Goal: Task Accomplishment & Management: Use online tool/utility

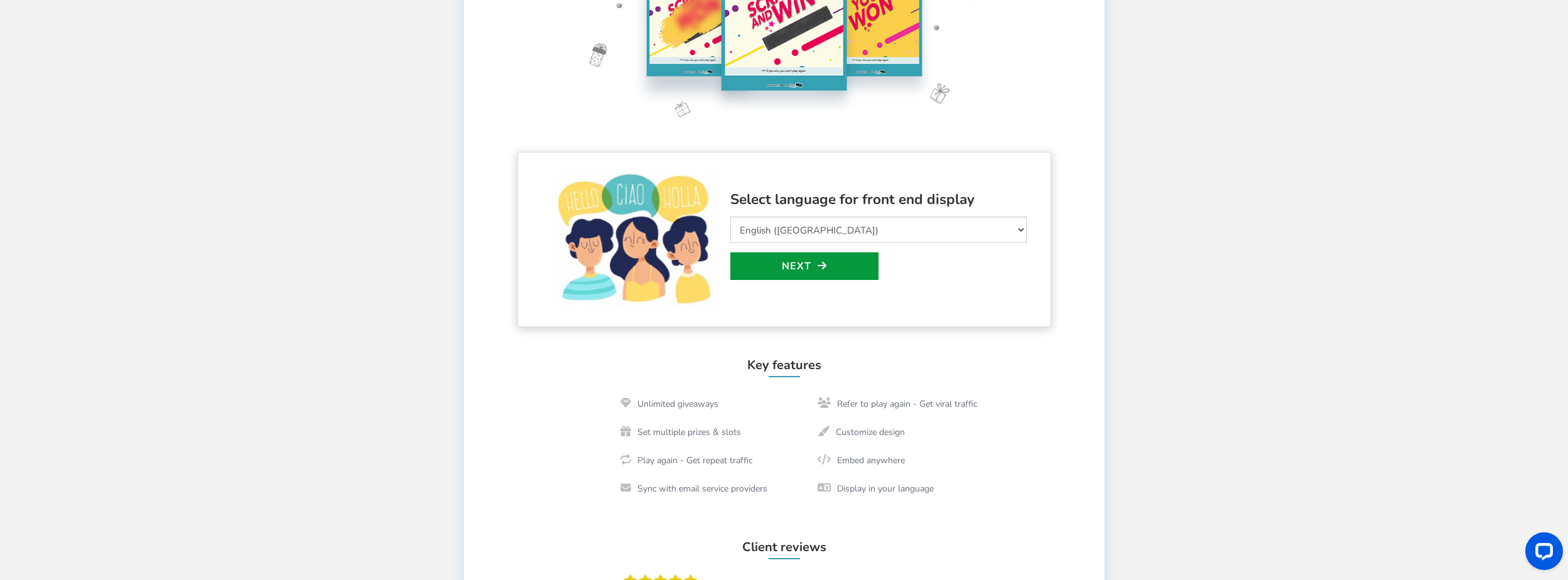
scroll to position [126, 0]
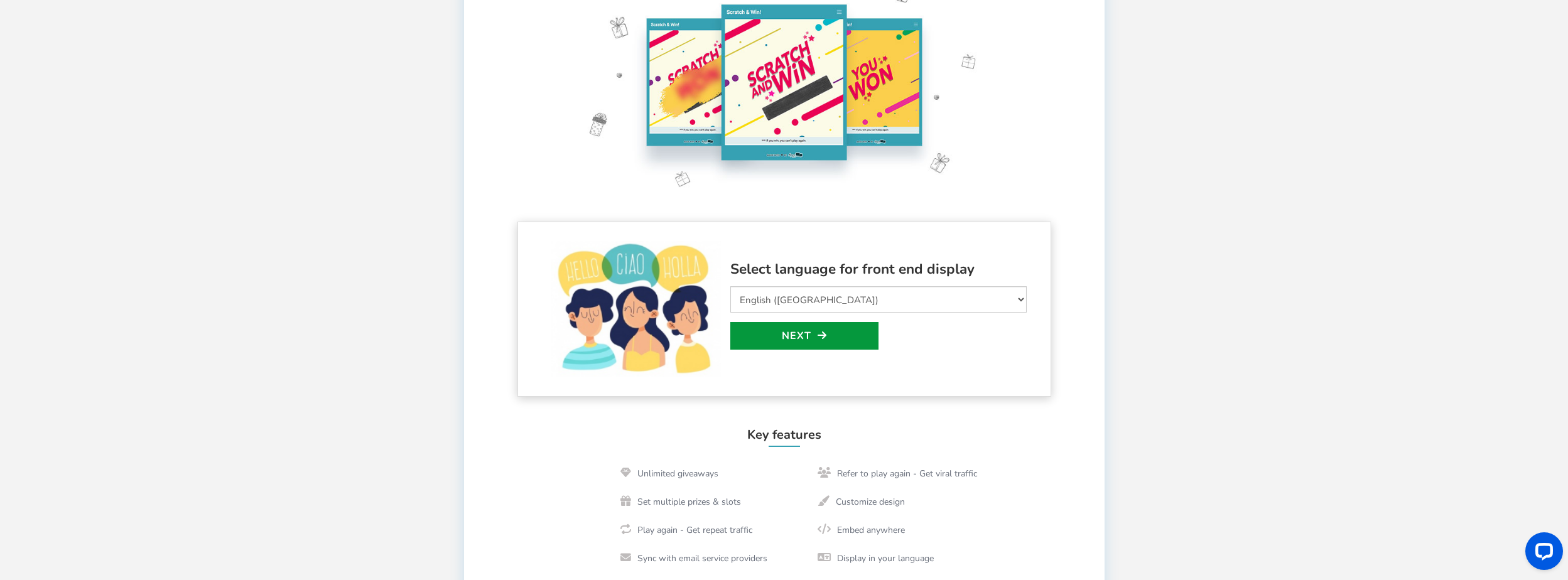
click at [845, 336] on link "Next" at bounding box center [804, 336] width 148 height 28
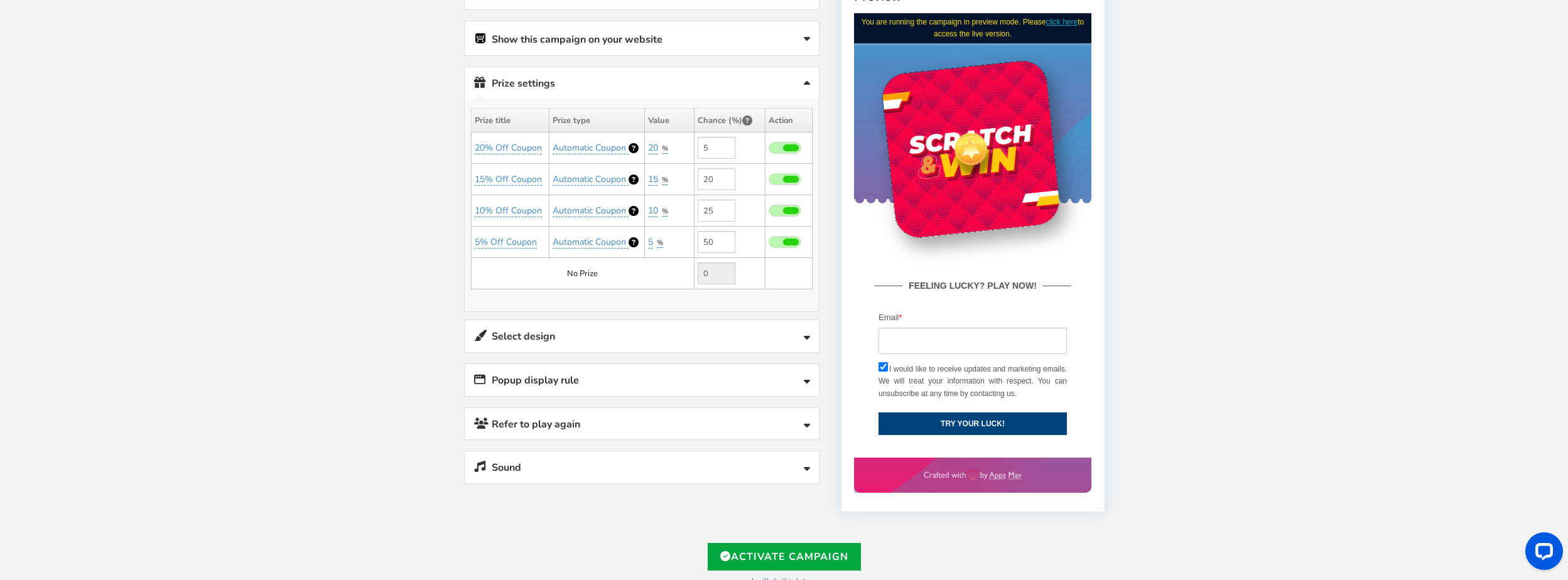
scroll to position [251, 0]
drag, startPoint x: 717, startPoint y: 148, endPoint x: 680, endPoint y: 141, distance: 37.7
click at [680, 141] on tr "20% Off Coupon Automatic Coupon 20 %" at bounding box center [641, 147] width 341 height 31
type input "1"
click at [1227, 207] on div "Welcome to Scratch and WIN! Select language for front end display Select Langua…" at bounding box center [784, 250] width 1568 height 899
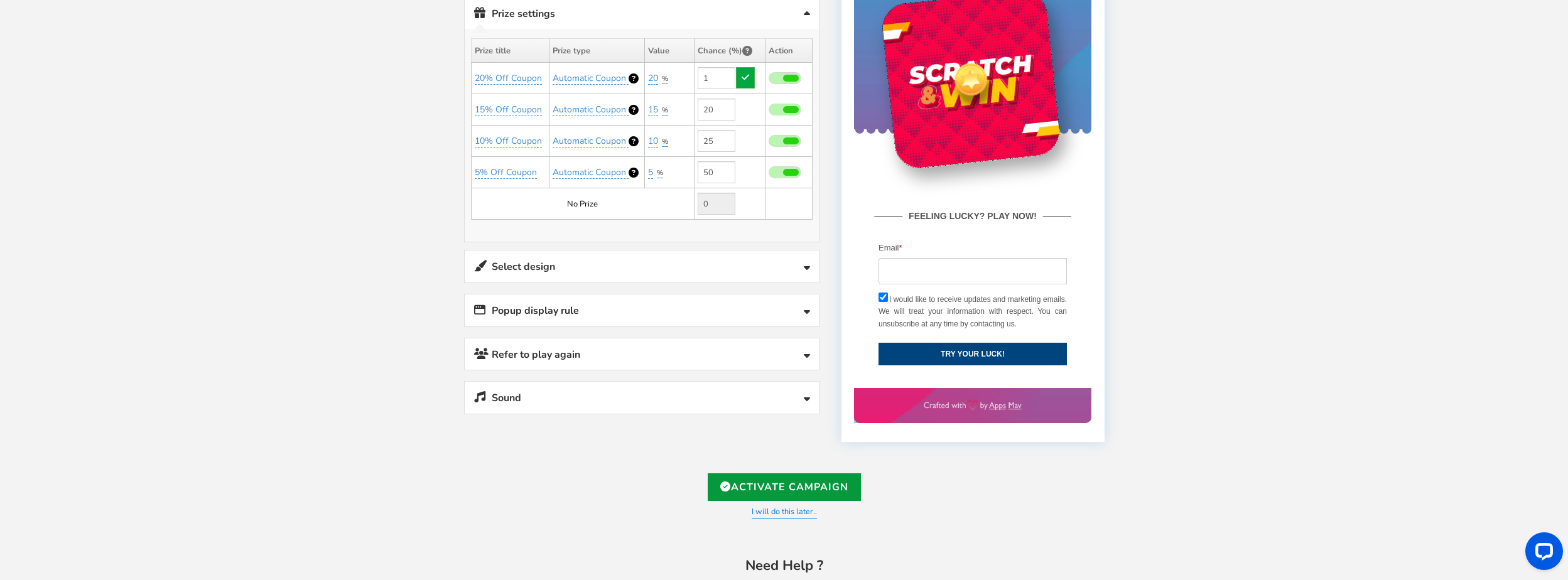
scroll to position [372, 0]
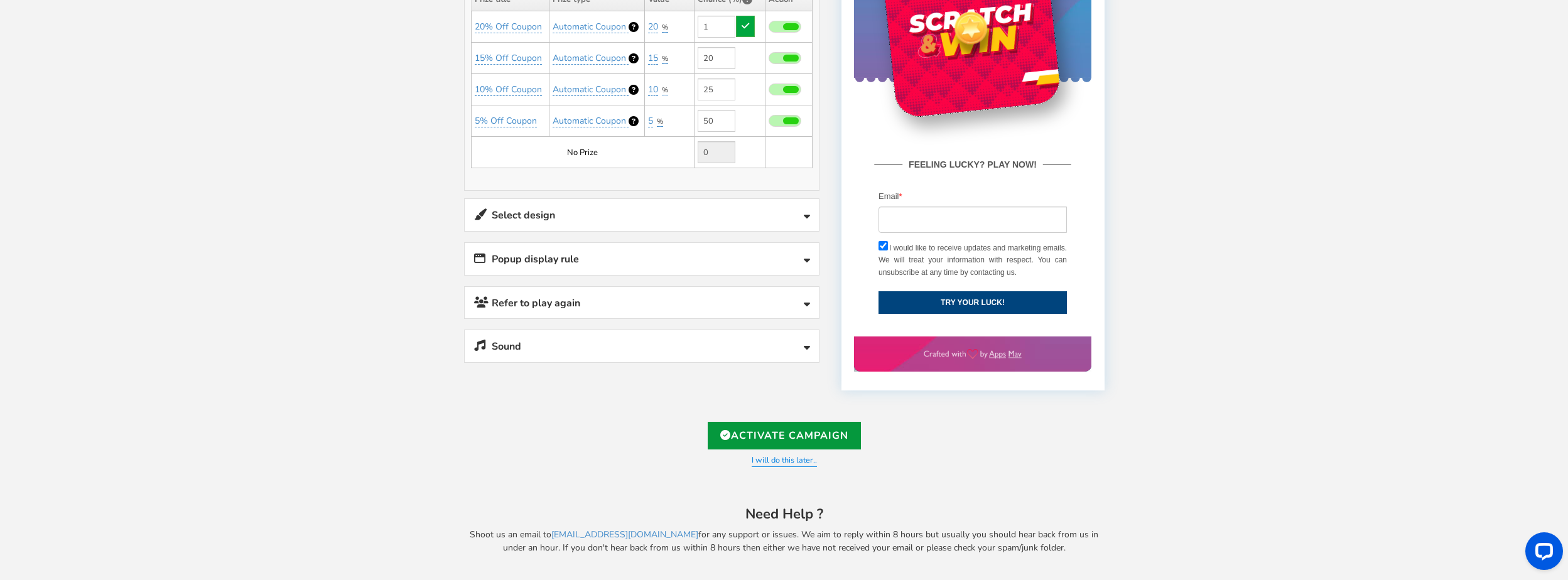
click at [776, 438] on link "Activate Campaign" at bounding box center [784, 436] width 153 height 28
type input "https://amze.me/pYk1W"
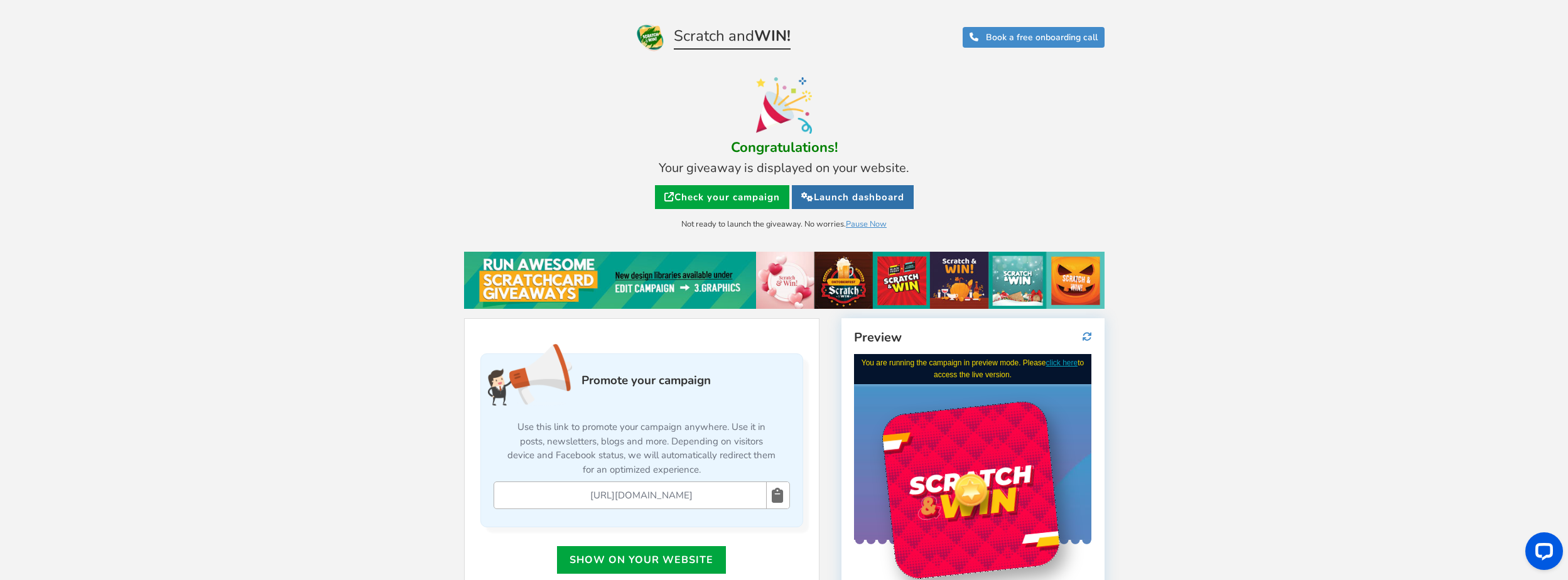
click at [851, 197] on link "Launch dashboard" at bounding box center [853, 197] width 122 height 24
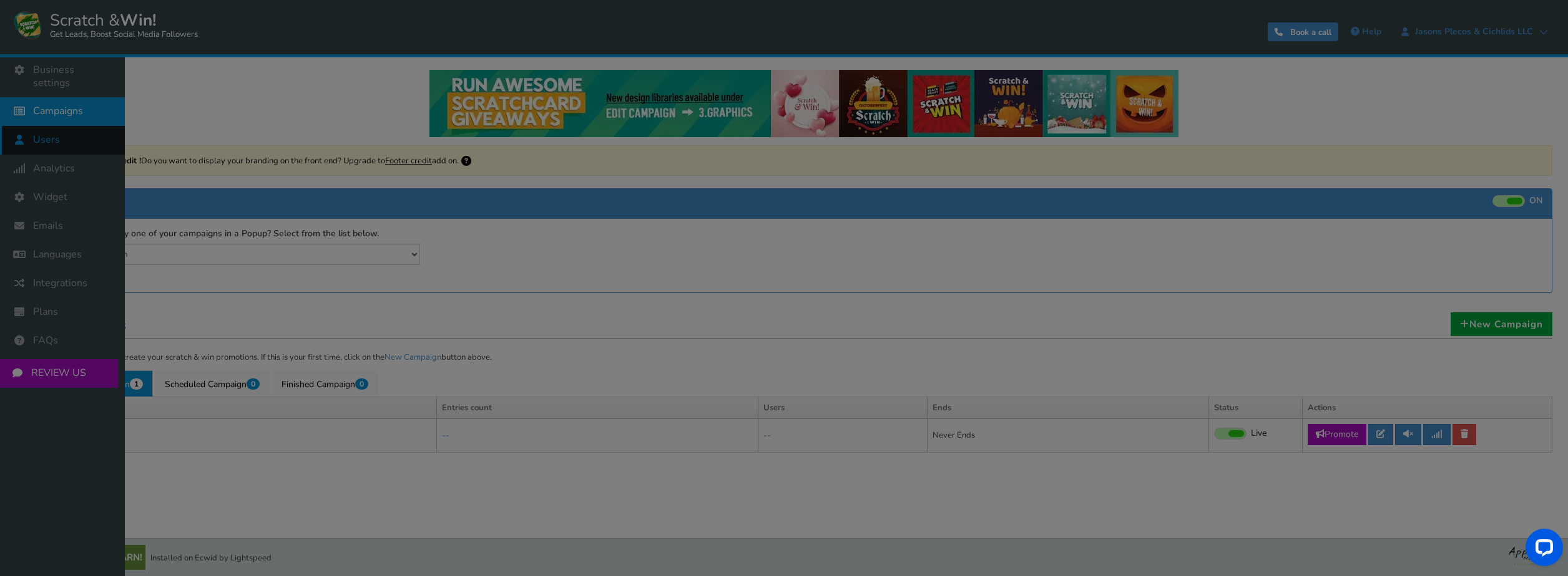
click at [31, 126] on div at bounding box center [784, 288] width 1568 height 576
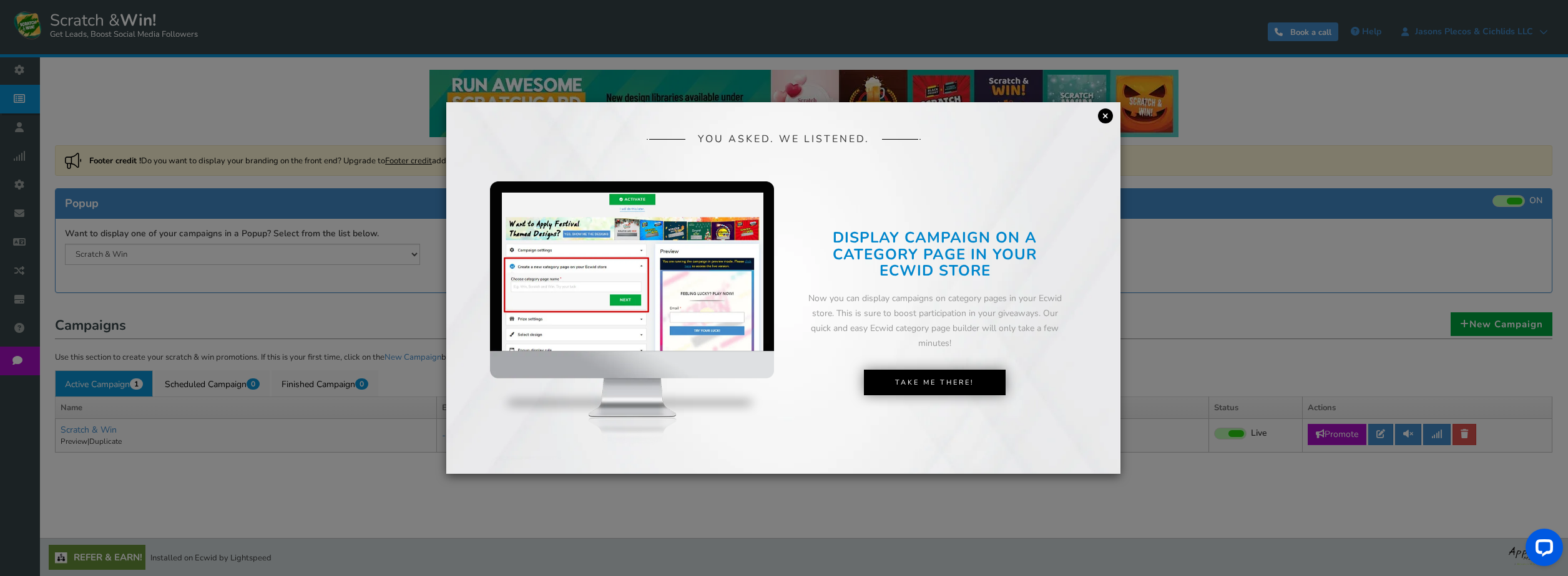
drag, startPoint x: 1107, startPoint y: 118, endPoint x: 1095, endPoint y: 128, distance: 15.6
click at [1107, 119] on link "×" at bounding box center [1106, 116] width 15 height 15
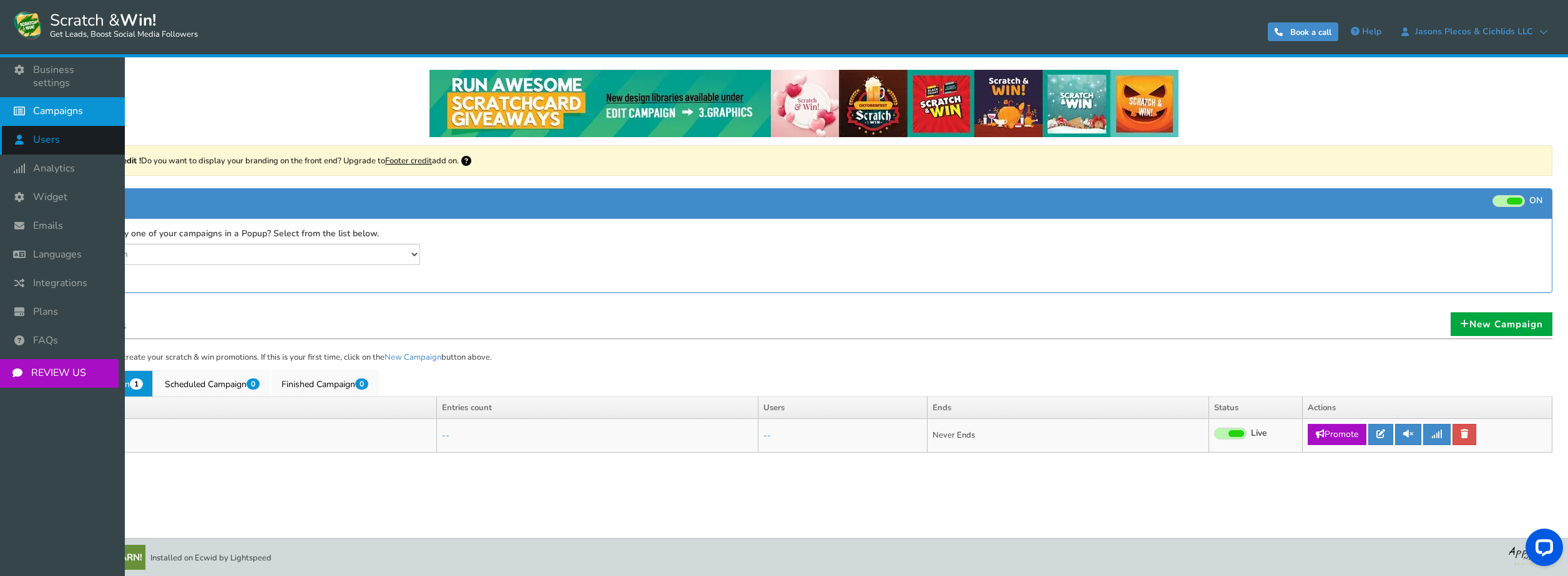
click at [38, 133] on span "Users" at bounding box center [46, 139] width 27 height 13
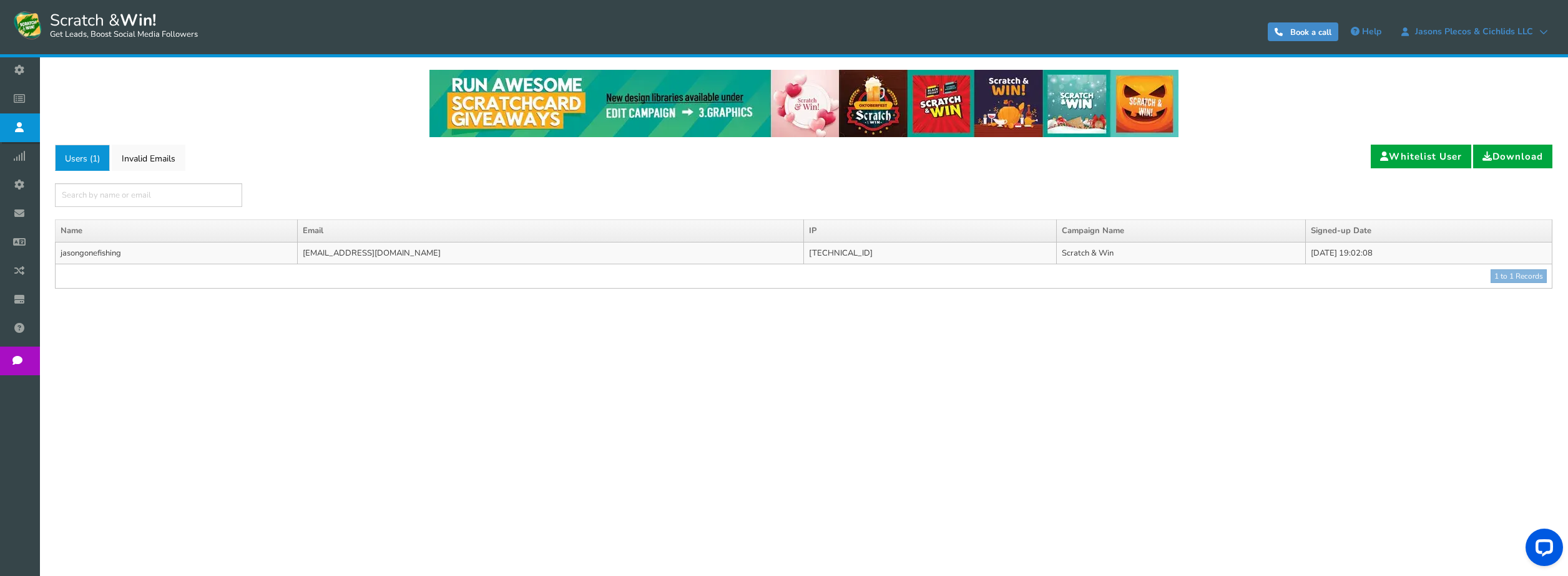
click at [1306, 247] on td "[DATE] 19:02:08" at bounding box center [1429, 253] width 247 height 23
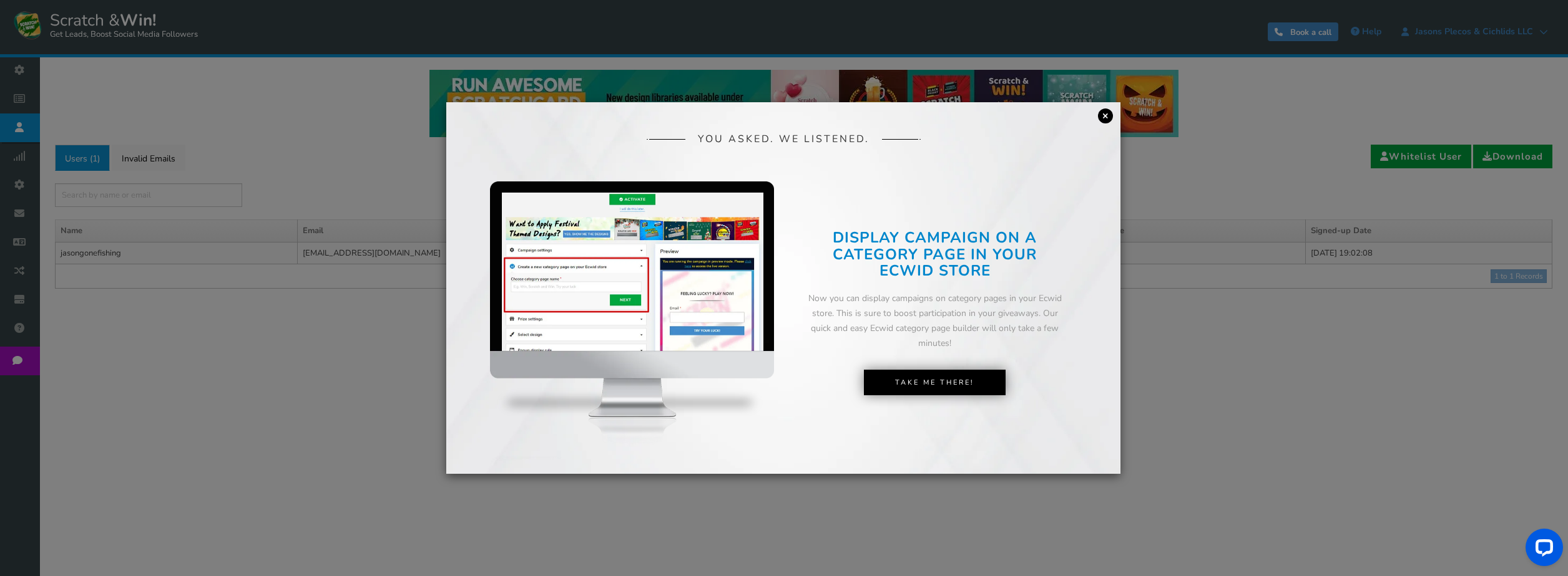
click at [1102, 115] on link "×" at bounding box center [1106, 116] width 15 height 15
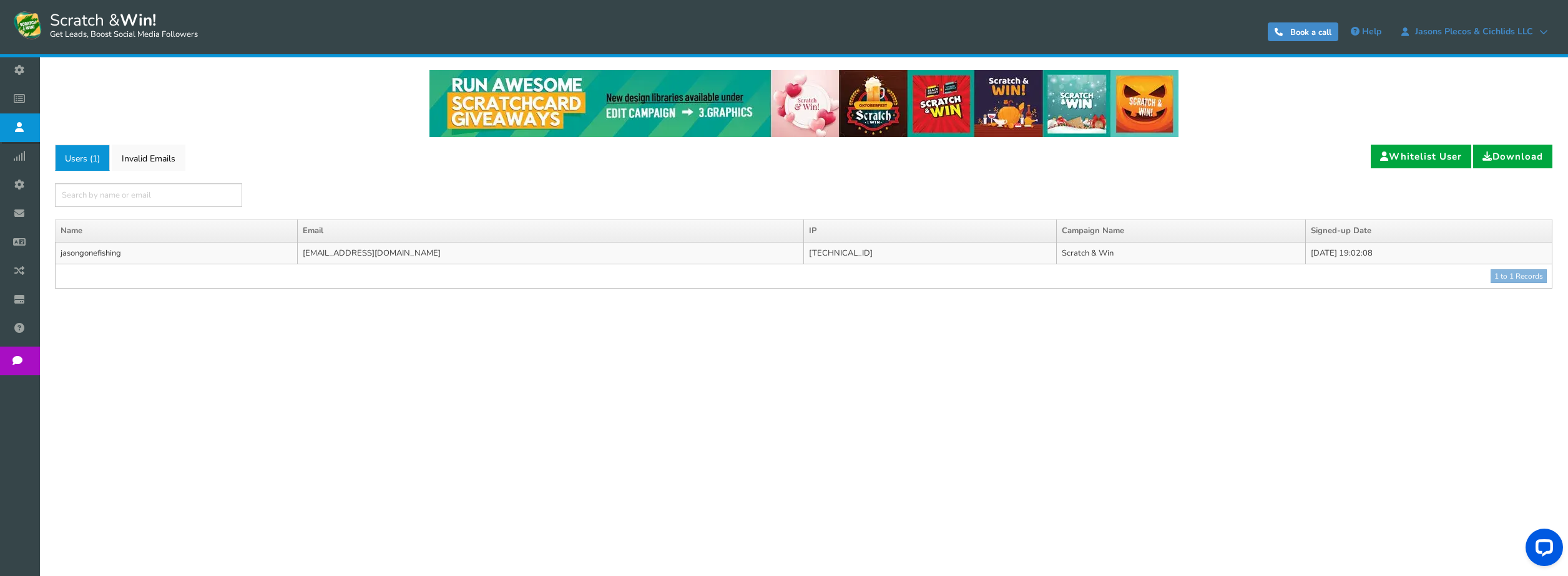
click at [109, 255] on td "jasongonefishing" at bounding box center [177, 253] width 243 height 23
click at [107, 255] on td "jasongonefishing" at bounding box center [177, 253] width 243 height 23
click at [1509, 276] on td "1 to 1 Records ● ● ● ● ● ●" at bounding box center [804, 276] width 1497 height 24
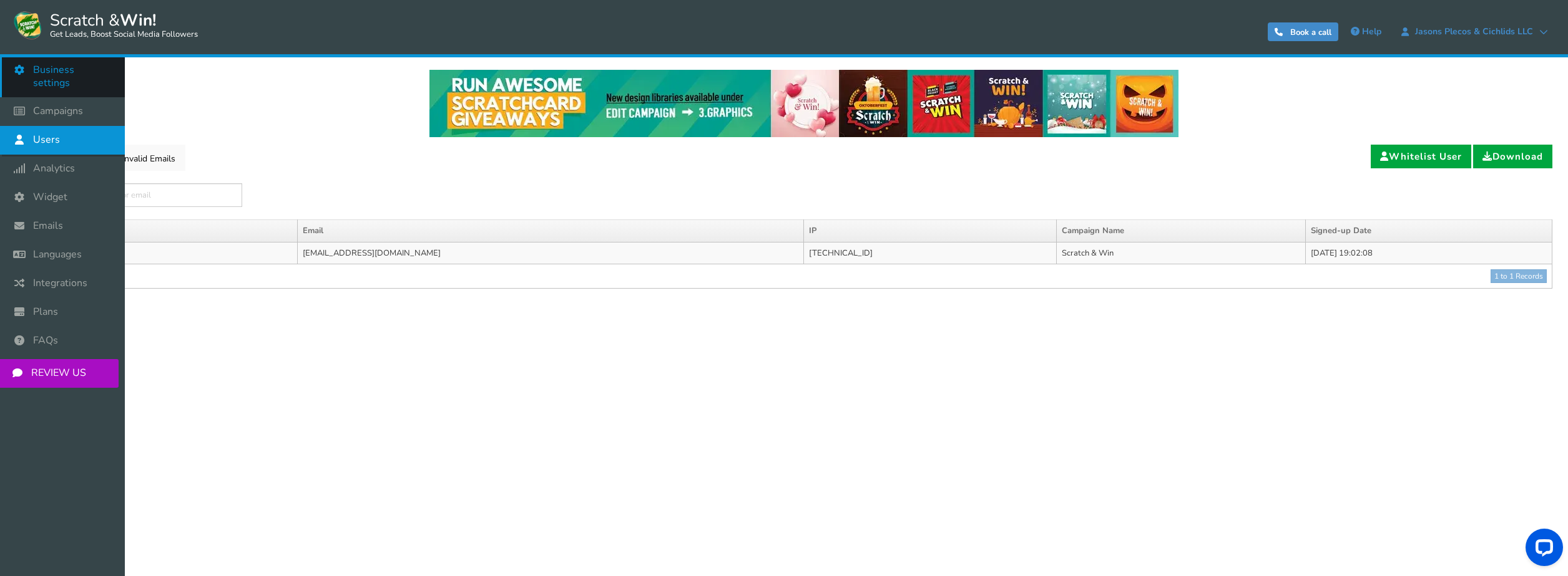
click at [45, 69] on span "Business settings" at bounding box center [72, 77] width 79 height 26
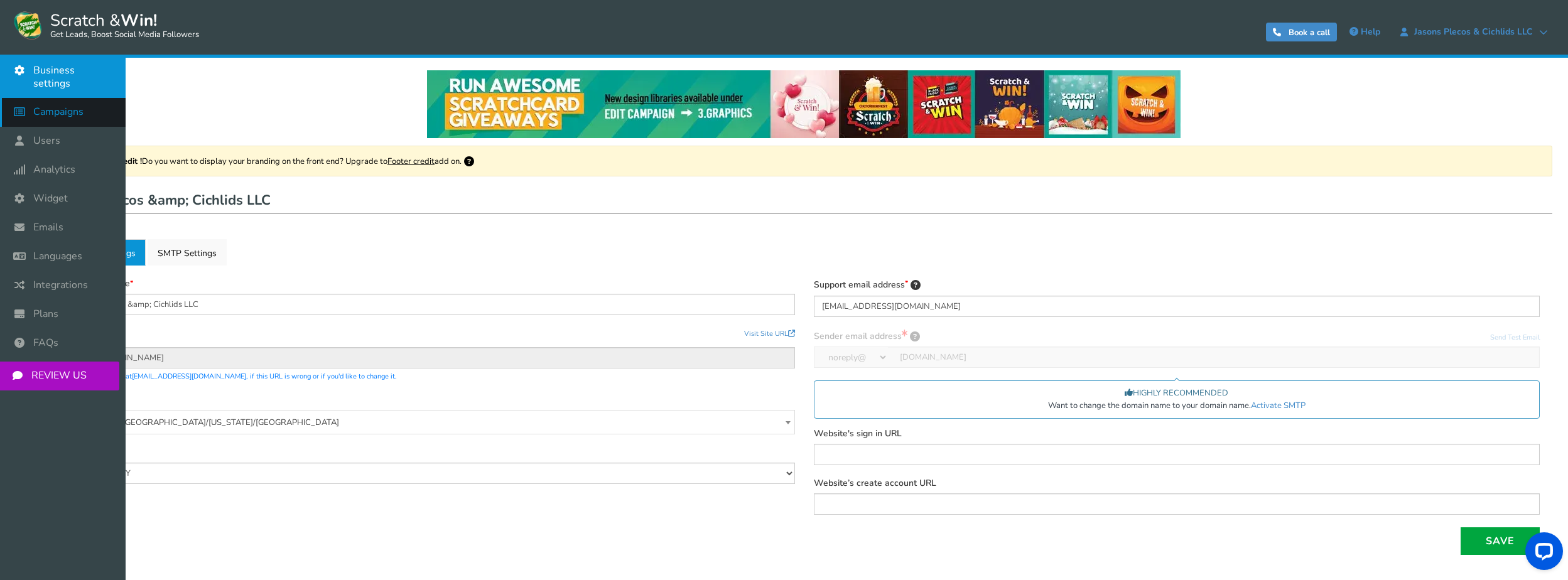
click at [21, 98] on icon at bounding box center [22, 112] width 24 height 28
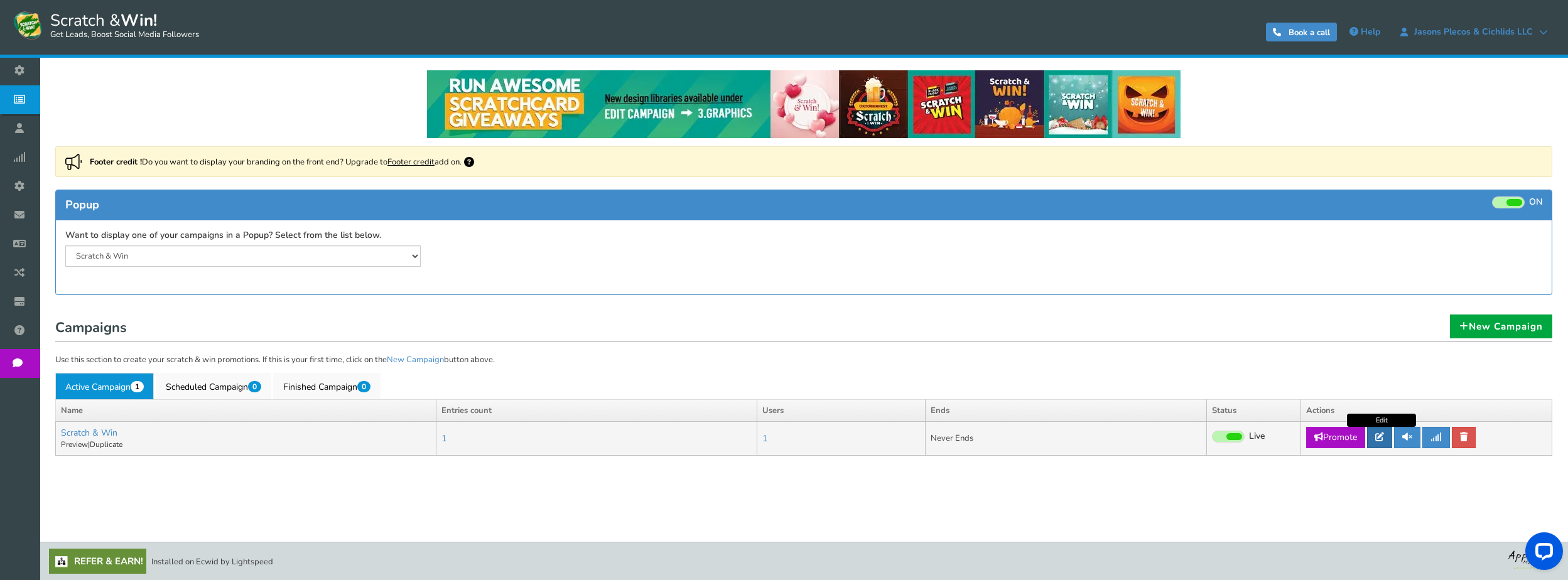
click at [1378, 436] on icon at bounding box center [1379, 437] width 9 height 9
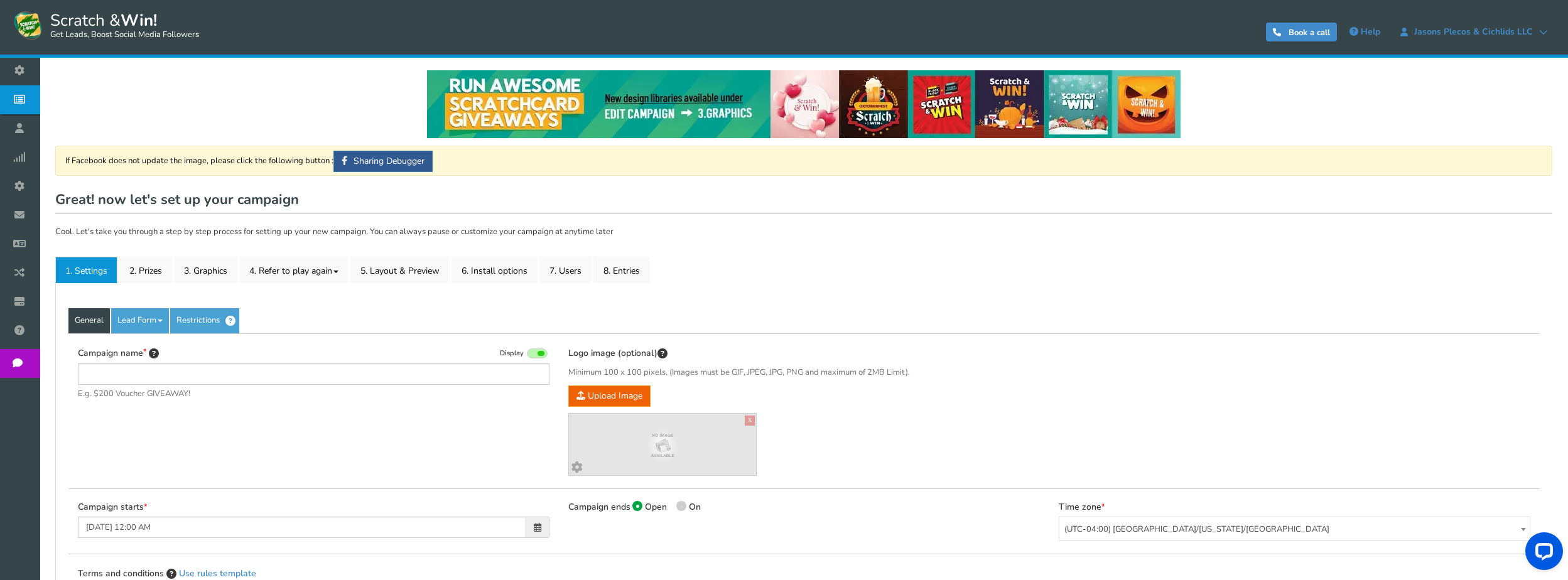
type input "Scratch & Win"
click at [131, 266] on link "2. Prizes" at bounding box center [146, 270] width 53 height 26
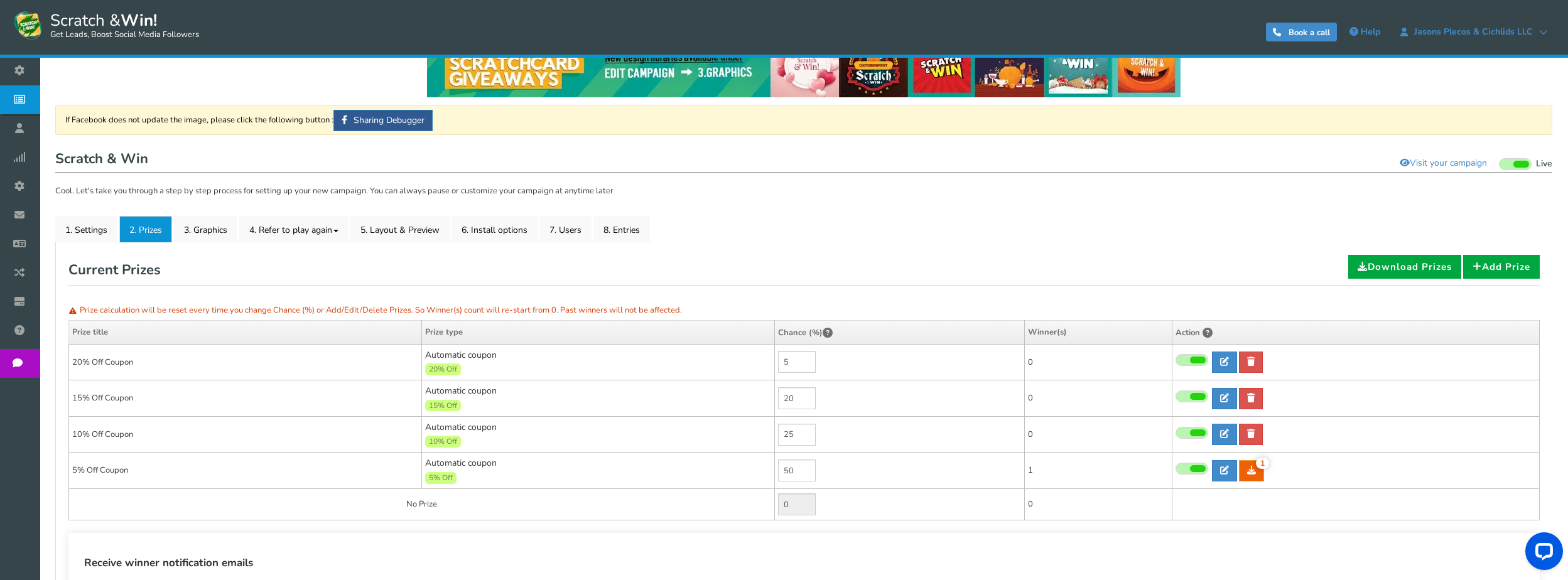
scroll to position [63, 0]
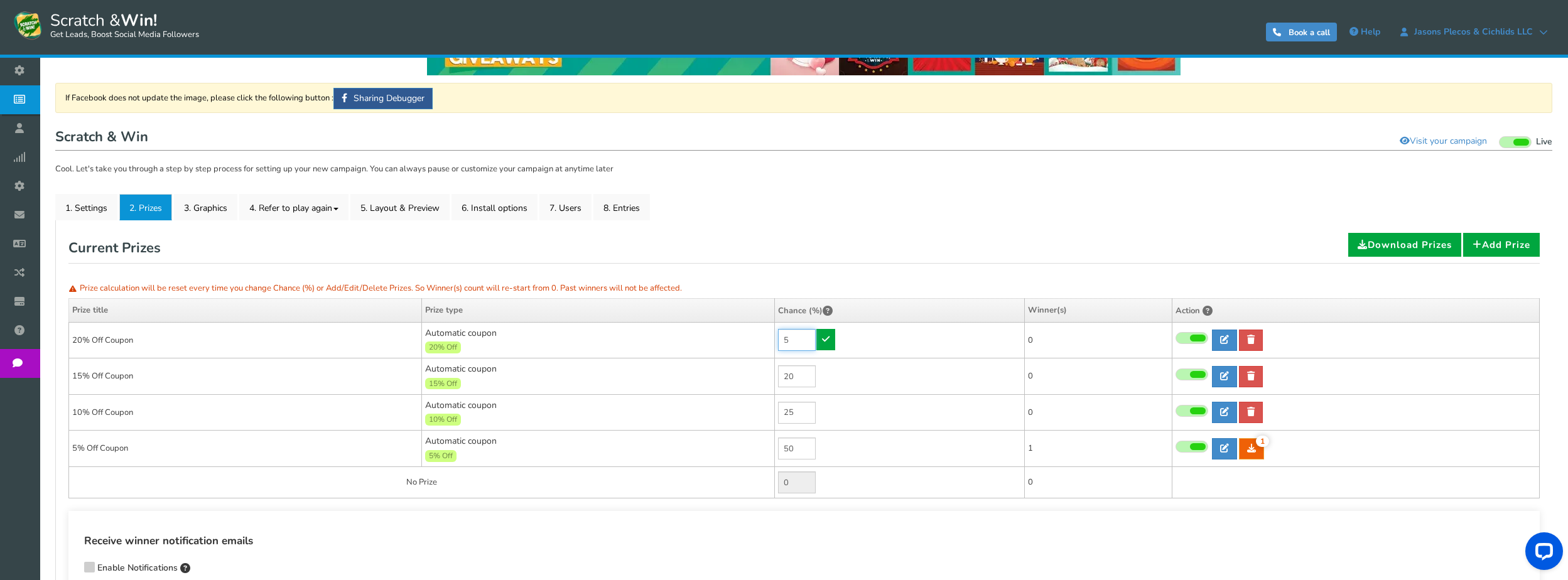
drag, startPoint x: 792, startPoint y: 344, endPoint x: 773, endPoint y: 340, distance: 19.4
click at [773, 340] on tr "20% Off Coupon Automatic coupon 20% Off Min.order value: 0 5 0 0 0 Time" at bounding box center [804, 340] width 1471 height 37
type input "1"
click at [833, 535] on h4 "Receive winner notification emails" at bounding box center [804, 541] width 1439 height 17
click at [828, 339] on icon at bounding box center [825, 339] width 8 height 9
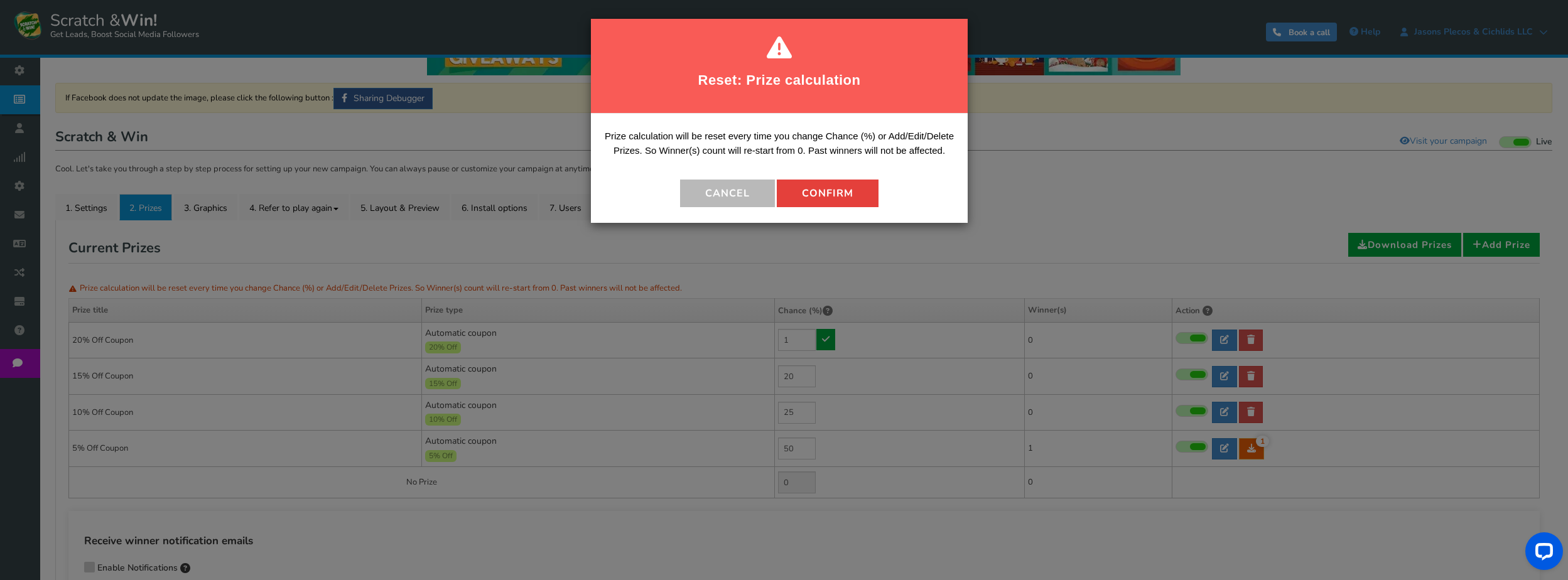
click at [854, 196] on button "Confirm" at bounding box center [827, 194] width 102 height 28
type input "4"
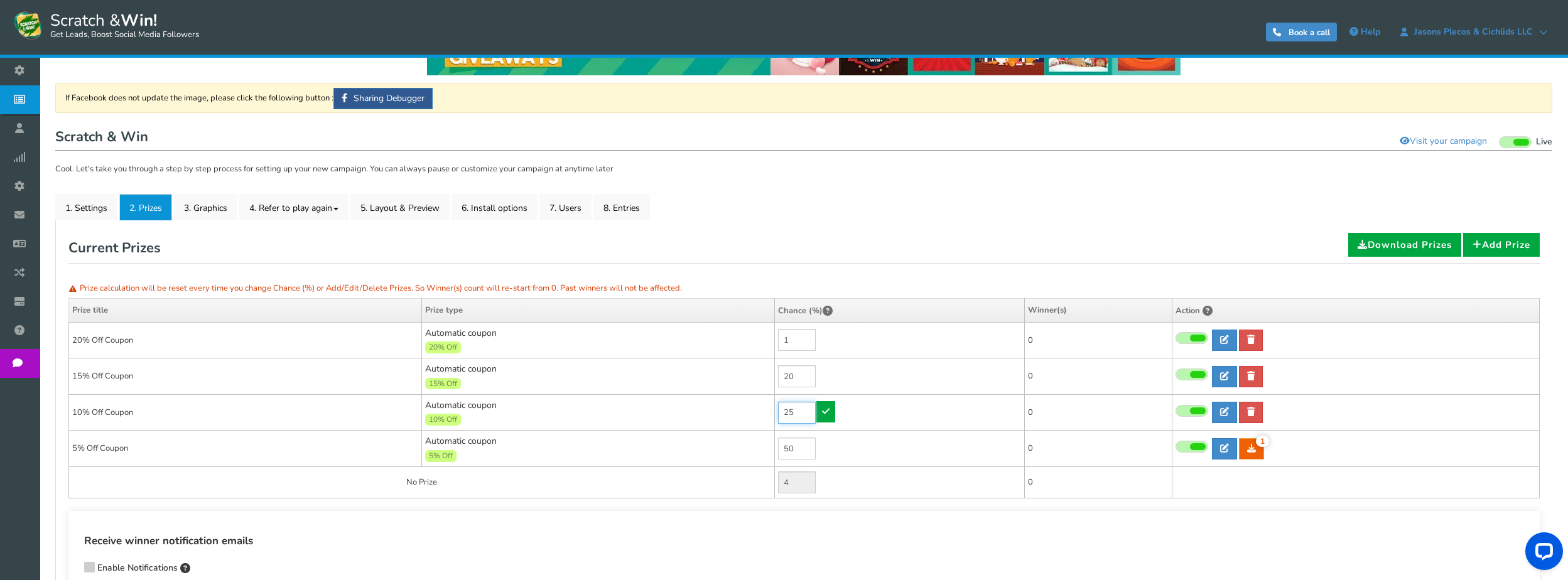
drag, startPoint x: 795, startPoint y: 411, endPoint x: 771, endPoint y: 411, distance: 24.0
click at [771, 411] on tr "10% Off Coupon Automatic coupon 10% Off Min.order value: 0 25 0 0 0" at bounding box center [804, 413] width 1471 height 37
type input "25"
drag, startPoint x: 797, startPoint y: 375, endPoint x: 768, endPoint y: 376, distance: 29.0
click at [768, 376] on tr "15% Off Coupon Automatic coupon 15% Off Min.order value: 0 20 0 0 0" at bounding box center [804, 377] width 1471 height 37
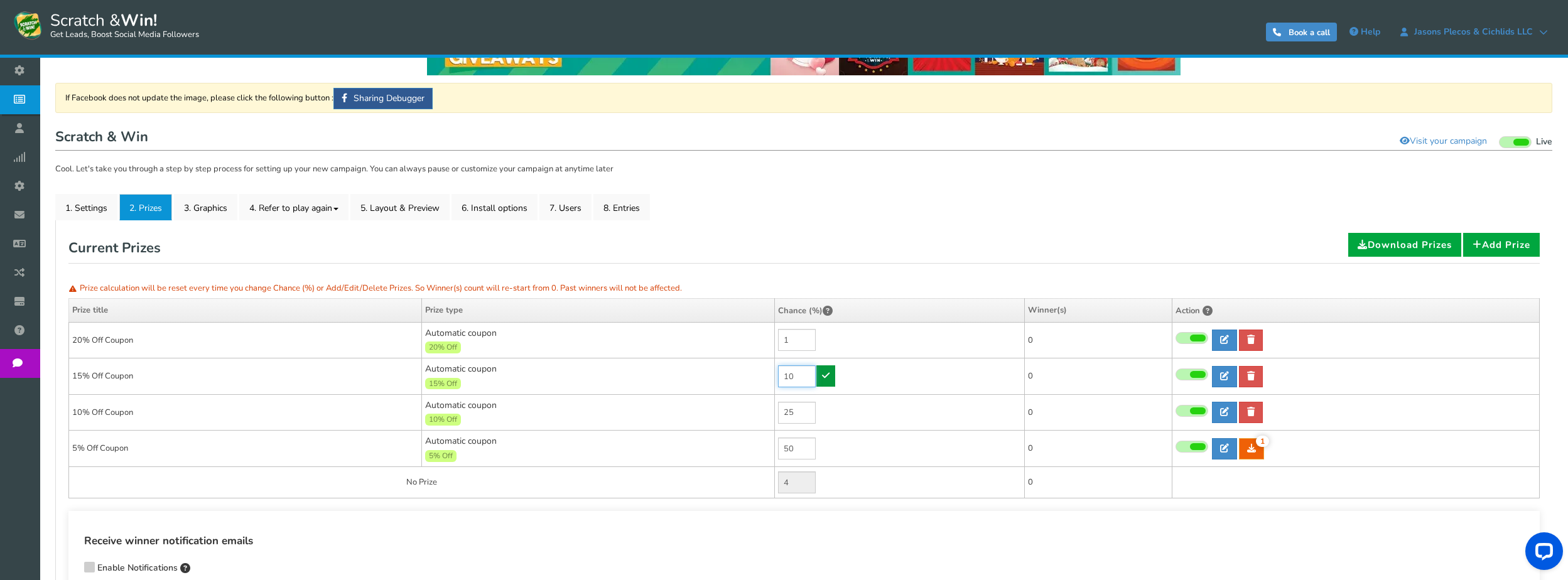
type input "10"
click at [829, 377] on icon at bounding box center [825, 375] width 8 height 9
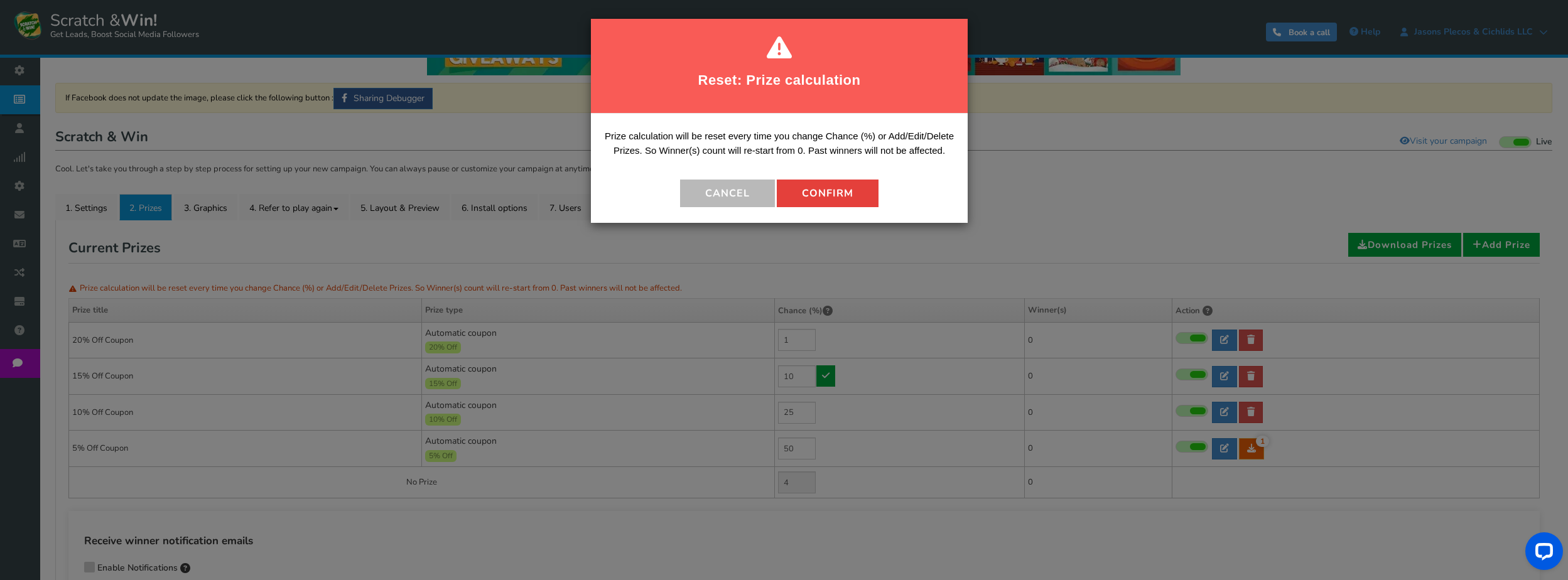
click at [850, 187] on button "Confirm" at bounding box center [827, 194] width 102 height 28
type input "14"
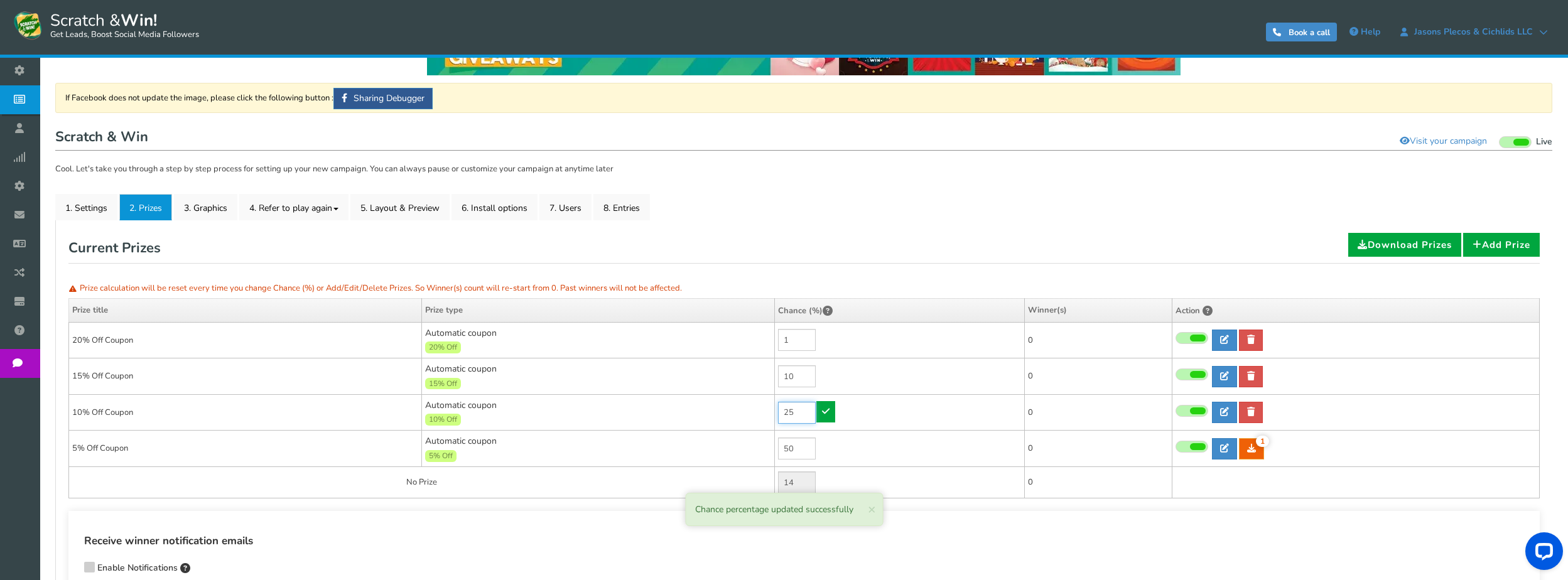
click at [803, 412] on input "25" at bounding box center [797, 413] width 38 height 22
drag, startPoint x: 803, startPoint y: 412, endPoint x: 750, endPoint y: 414, distance: 53.0
click at [750, 414] on tr "10% Off Coupon Automatic coupon 10% Off Min.order value: 0 25 0 0 0" at bounding box center [804, 413] width 1471 height 37
type input "15"
click at [831, 411] on link at bounding box center [825, 412] width 19 height 21
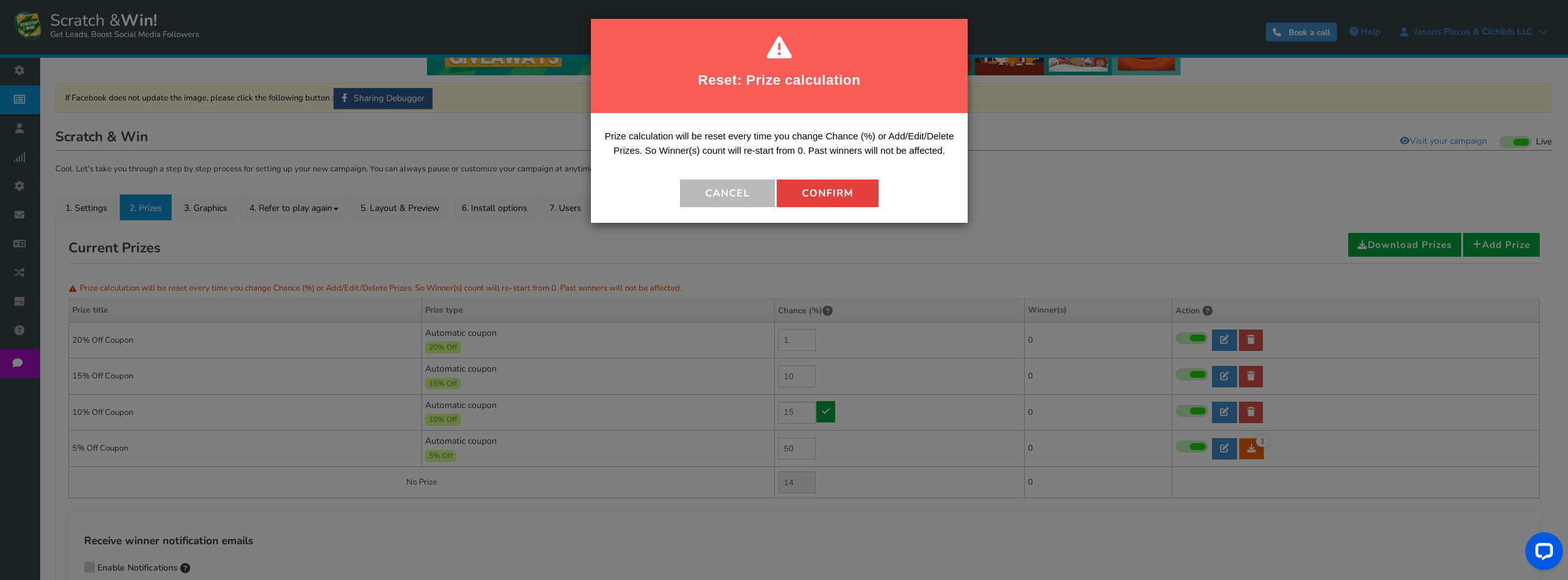
click at [827, 198] on button "Confirm" at bounding box center [827, 194] width 102 height 28
type input "24"
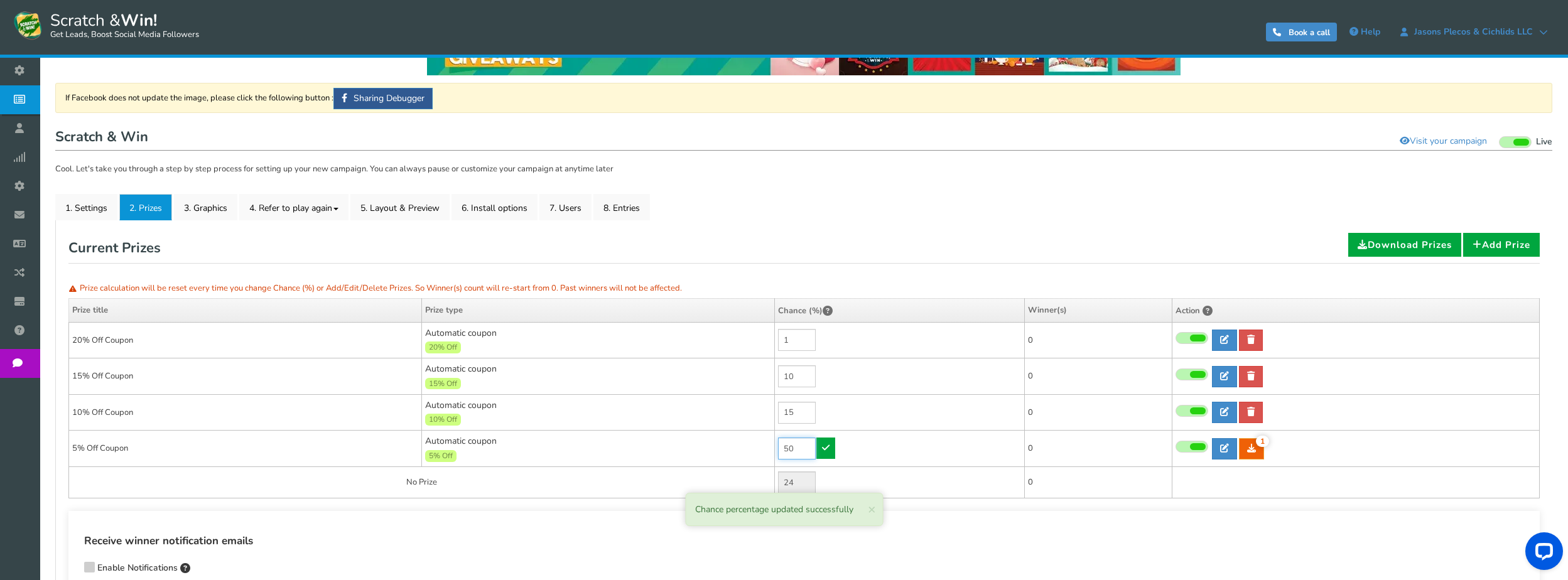
click at [800, 449] on input "50" at bounding box center [797, 449] width 38 height 22
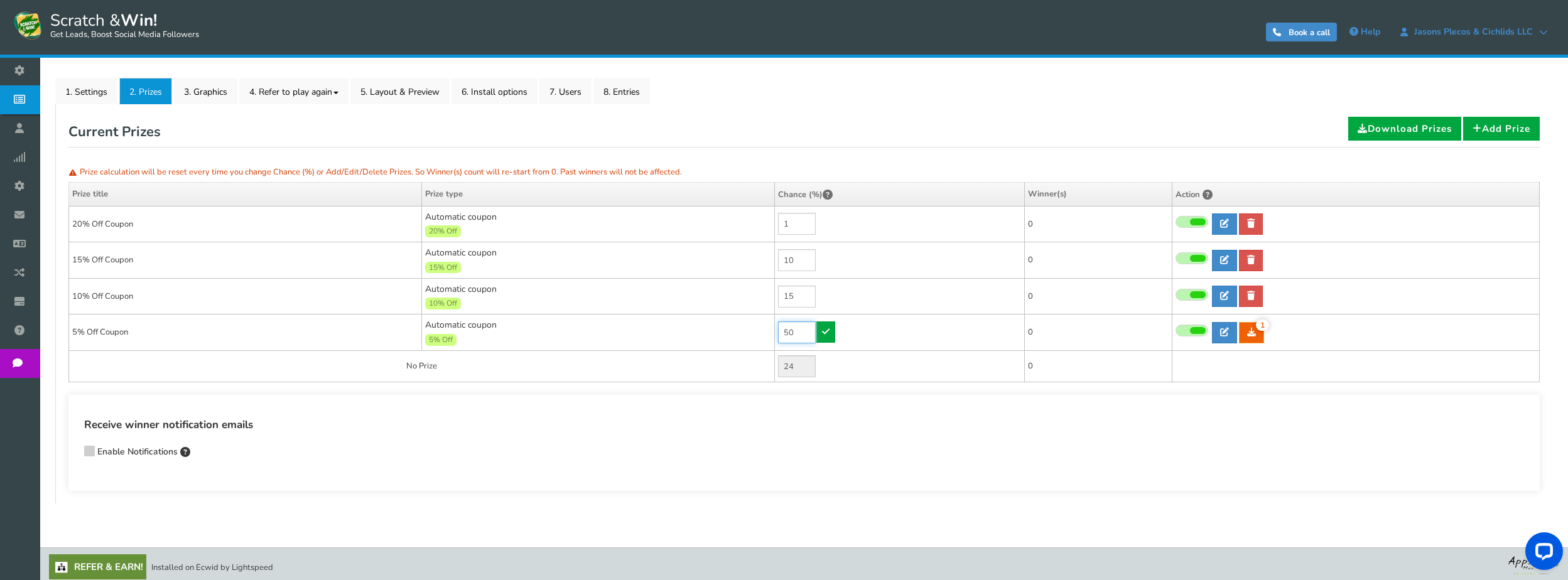
scroll to position [185, 0]
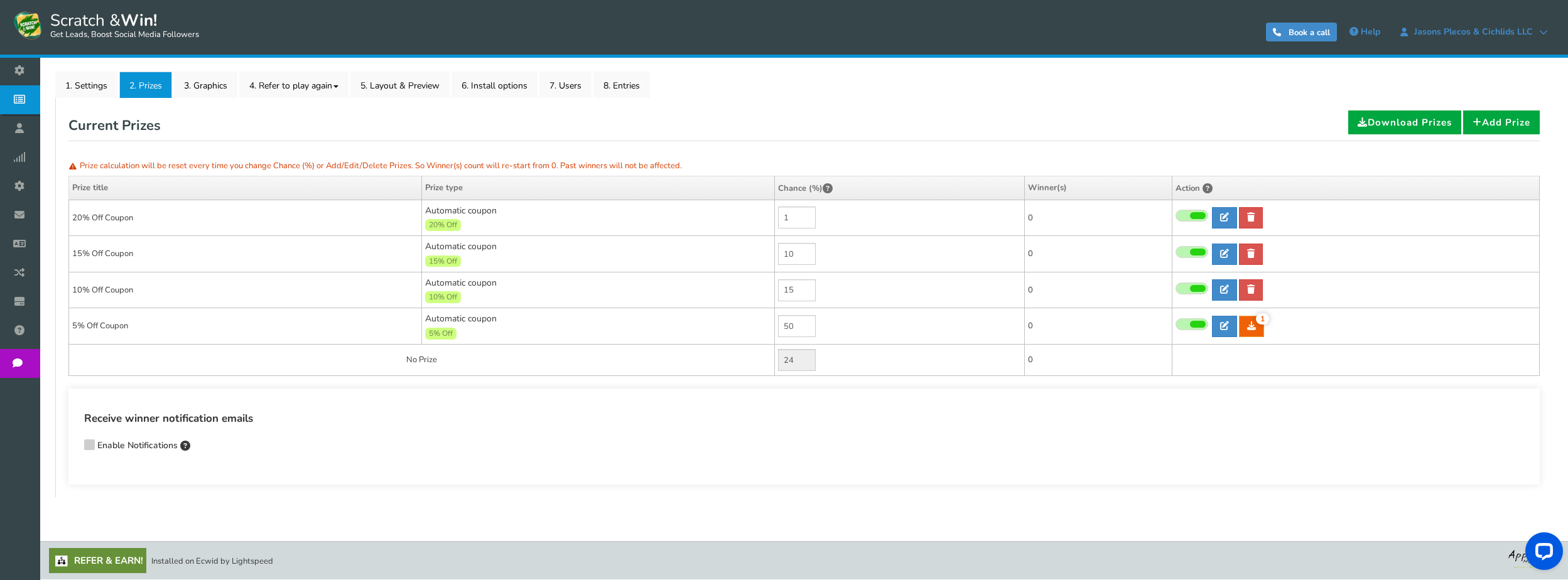
click at [87, 446] on icon at bounding box center [89, 444] width 9 height 10
click at [72, 446] on input "Enable Notifications" at bounding box center [72, 447] width 0 height 8
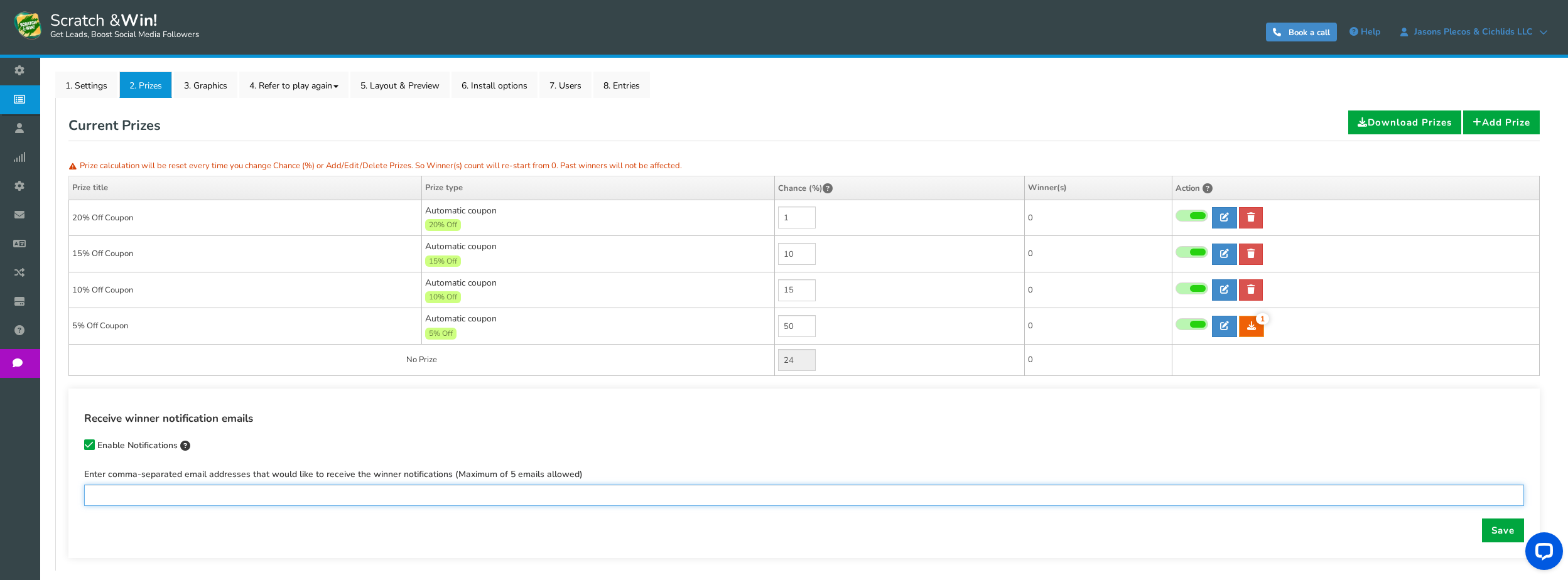
click at [249, 498] on input "text" at bounding box center [804, 495] width 1439 height 21
type input "[EMAIL_ADDRESS][PERSON_NAME][DOMAIN_NAME]"
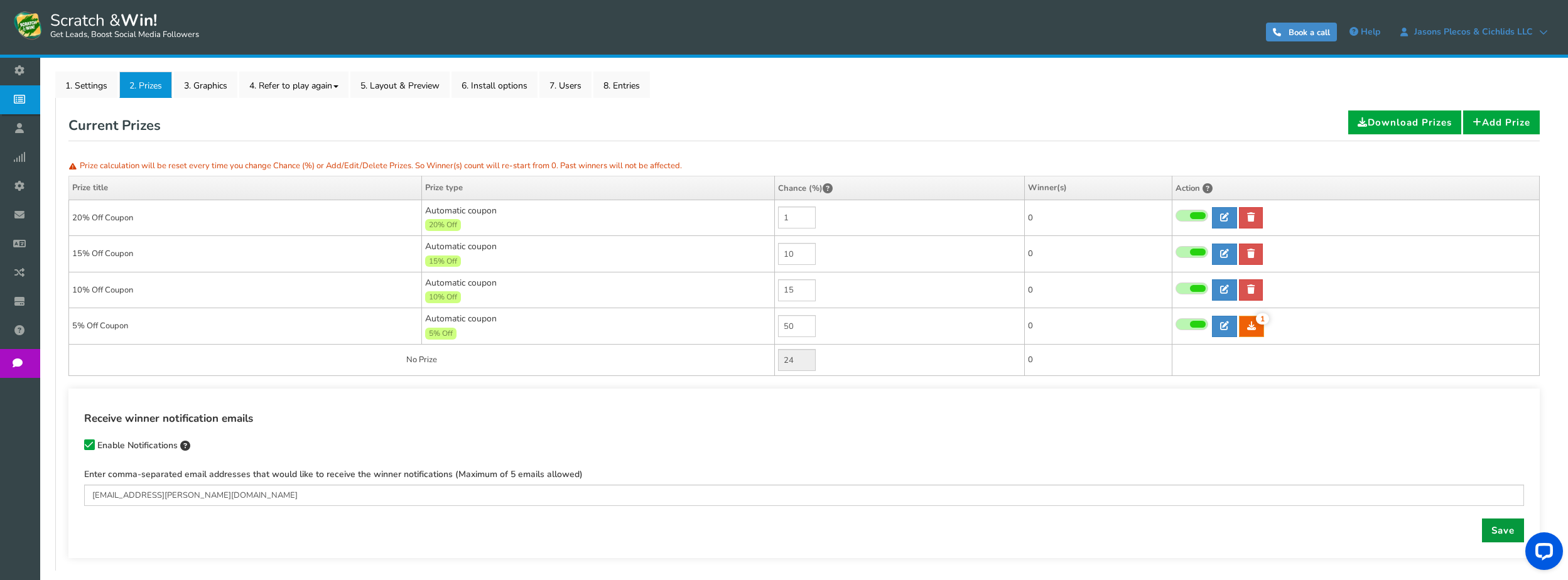
click at [1508, 527] on link "Save" at bounding box center [1502, 530] width 42 height 24
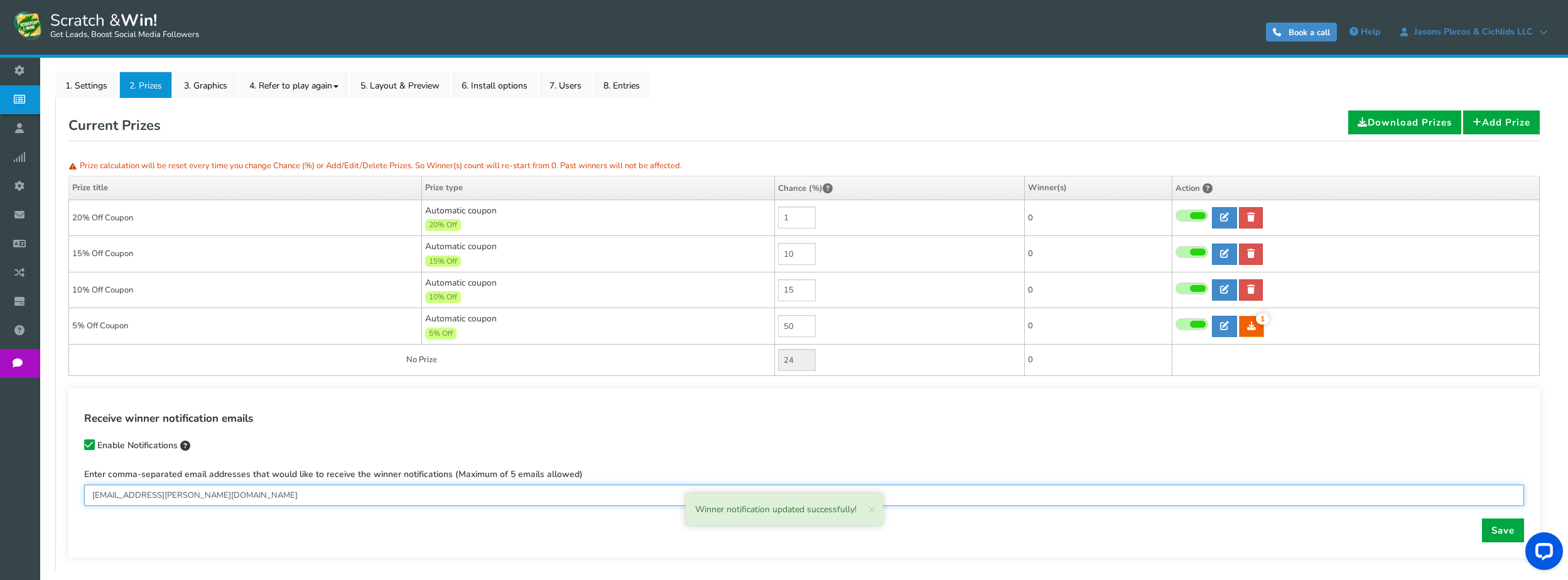
click at [277, 494] on input "[EMAIL_ADDRESS][PERSON_NAME][DOMAIN_NAME]" at bounding box center [804, 495] width 1439 height 21
drag, startPoint x: 199, startPoint y: 491, endPoint x: 65, endPoint y: 483, distance: 134.2
click at [65, 483] on div "General Lead Form Labels Fields setup Restrictions Allow users to play again af…" at bounding box center [804, 335] width 1497 height 473
click at [171, 496] on input "text" at bounding box center [804, 495] width 1439 height 21
type input "[EMAIL_ADDRESS][DOMAIN_NAME]"
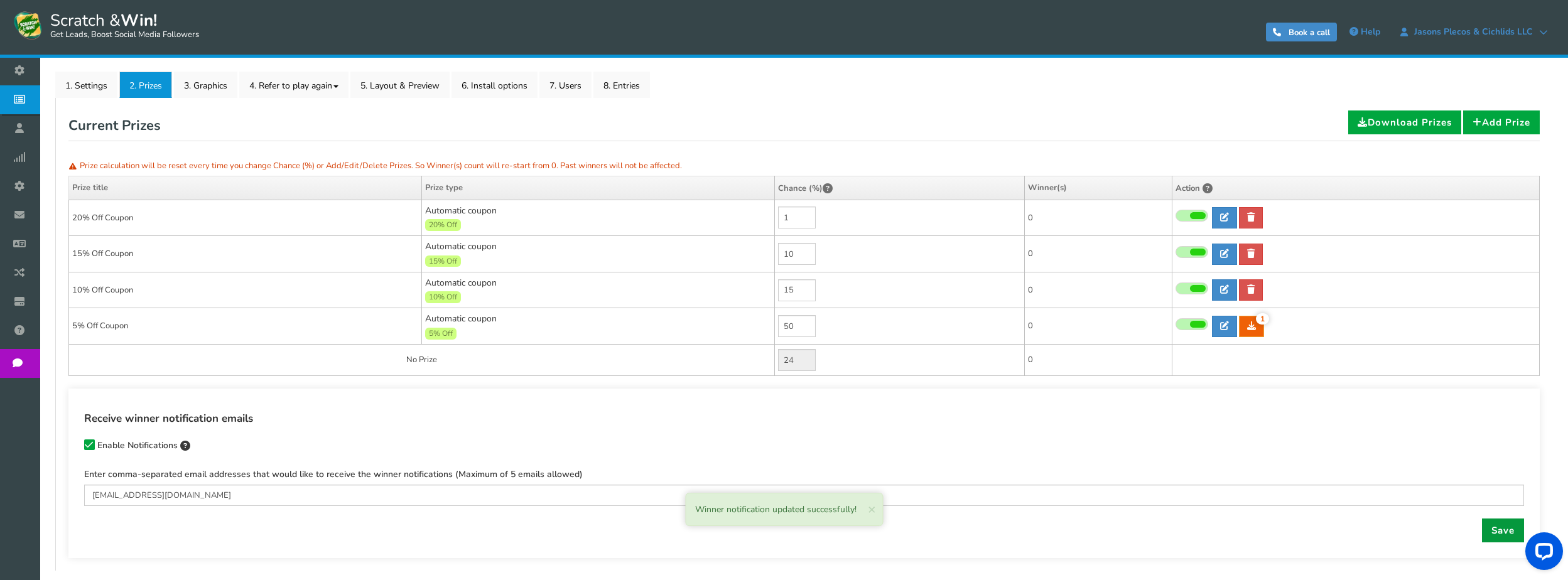
click at [1493, 525] on link "Save" at bounding box center [1502, 530] width 42 height 24
click at [209, 81] on link "3. Graphics" at bounding box center [206, 85] width 64 height 26
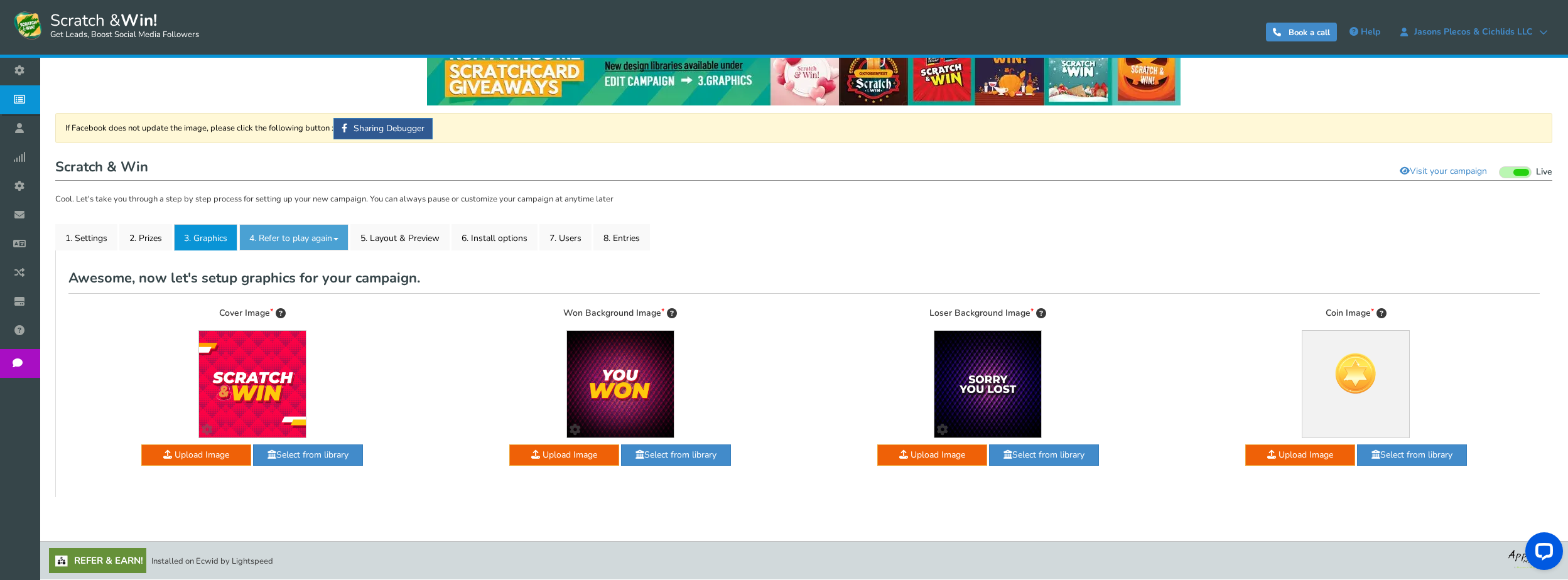
click at [309, 236] on link "4. Refer to play again" at bounding box center [294, 237] width 109 height 26
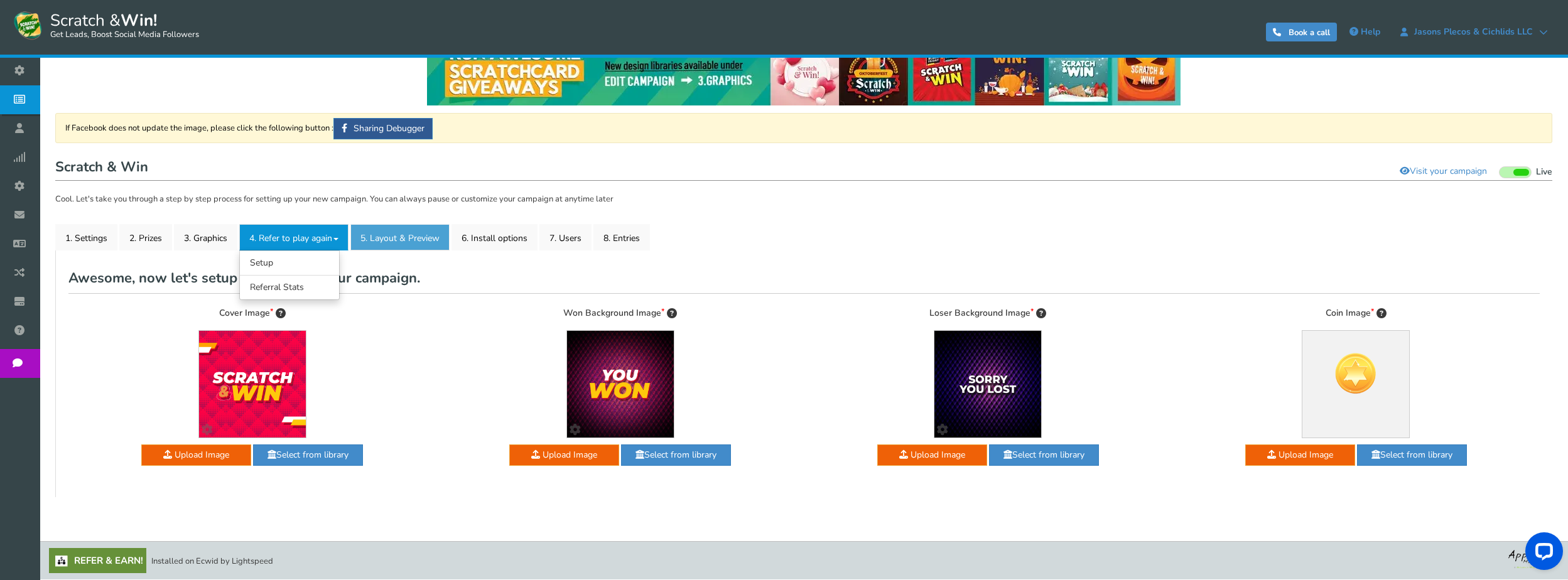
click at [398, 237] on link "5. Layout & Preview" at bounding box center [400, 237] width 100 height 26
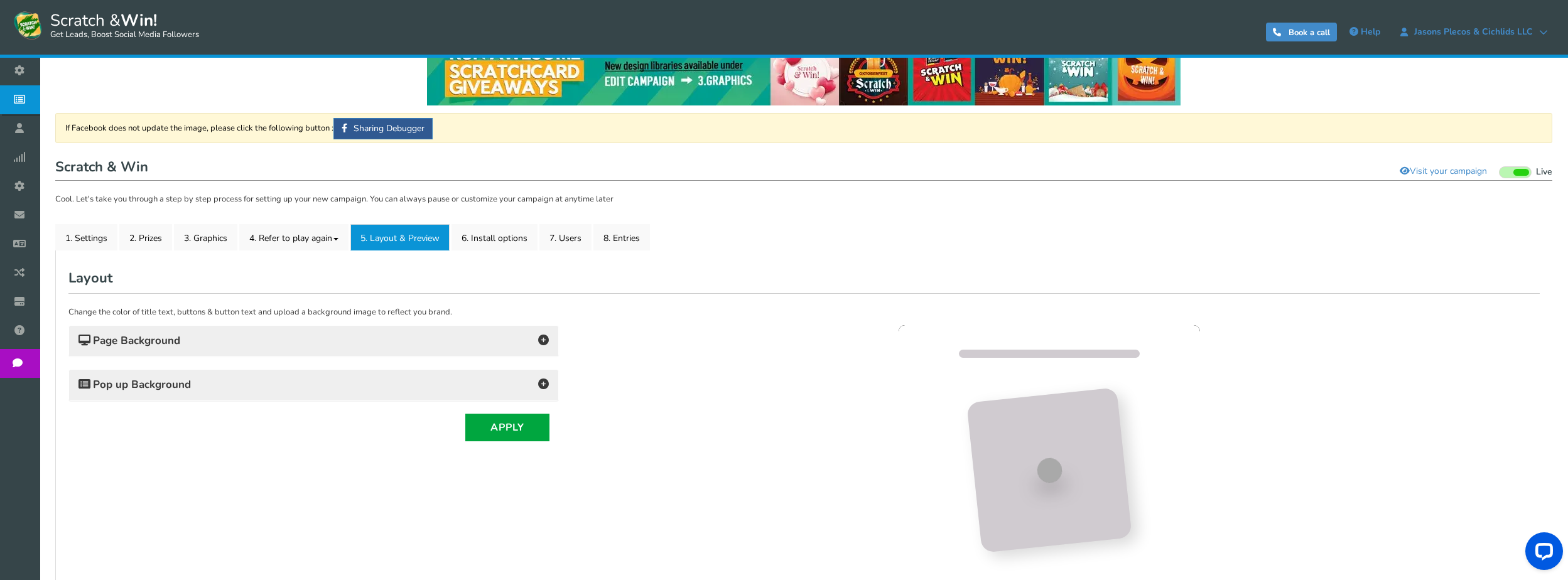
scroll to position [0, 0]
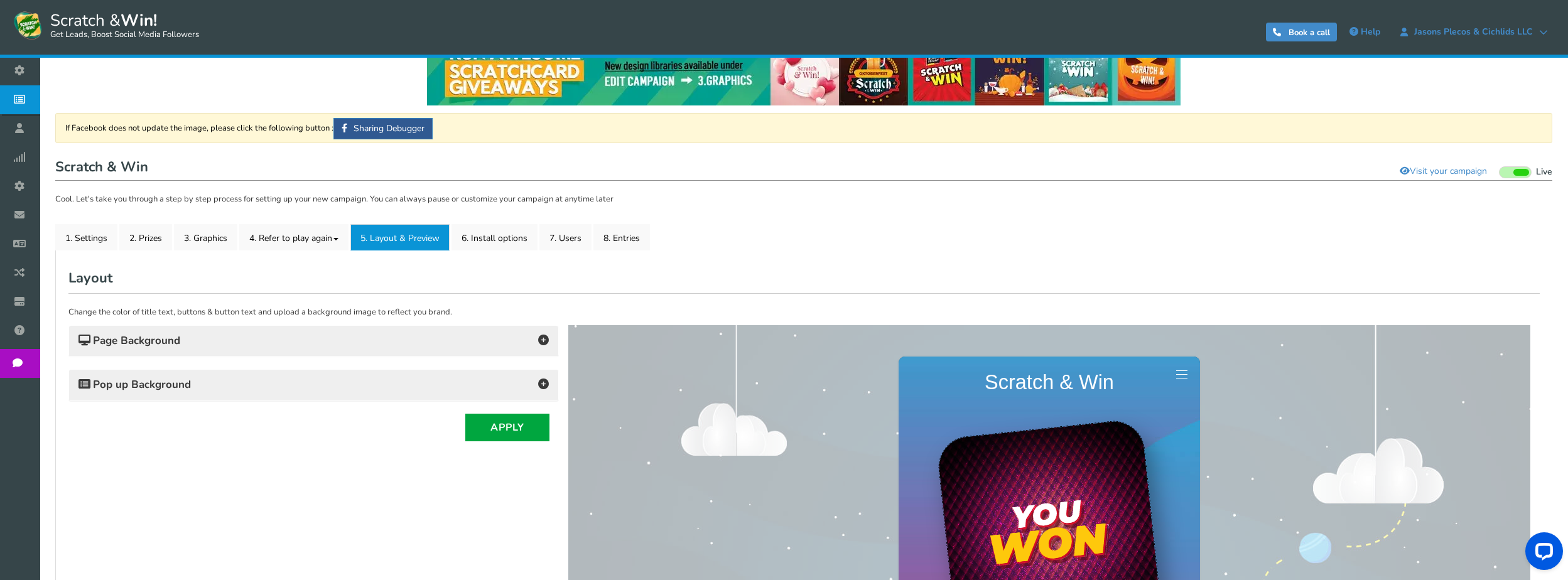
click at [216, 342] on h4 "Page Background" at bounding box center [314, 341] width 470 height 17
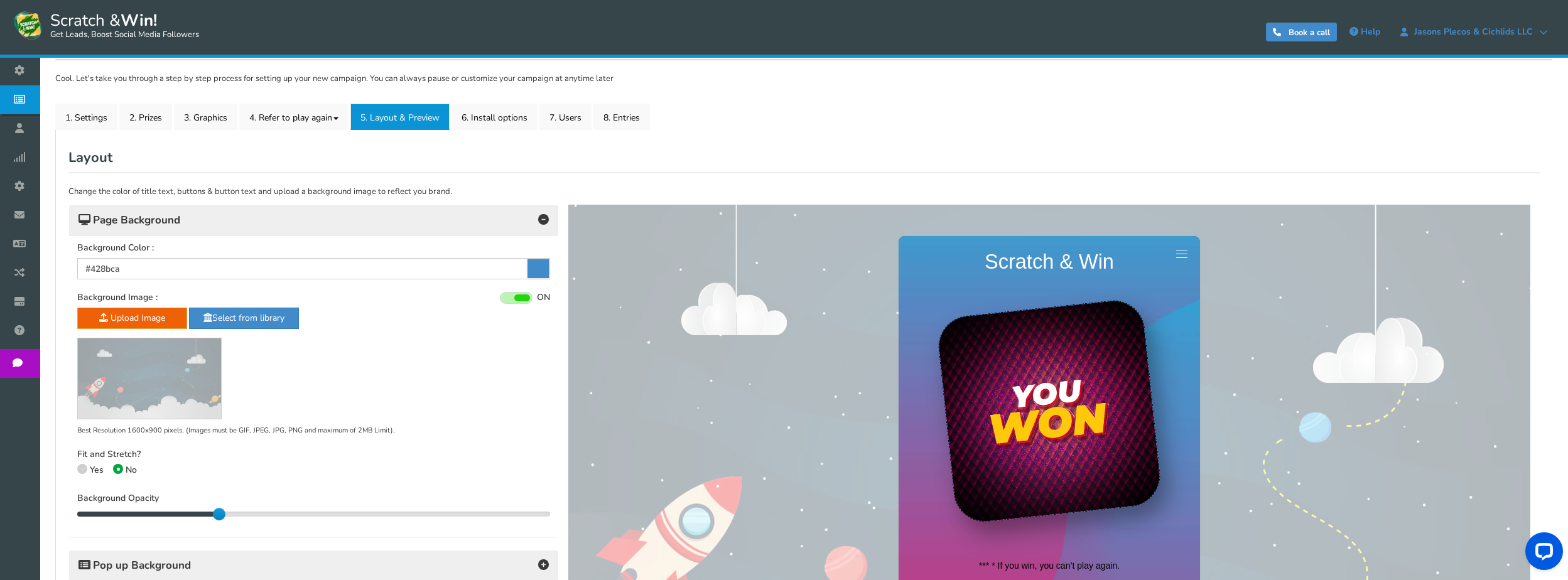
scroll to position [158, 0]
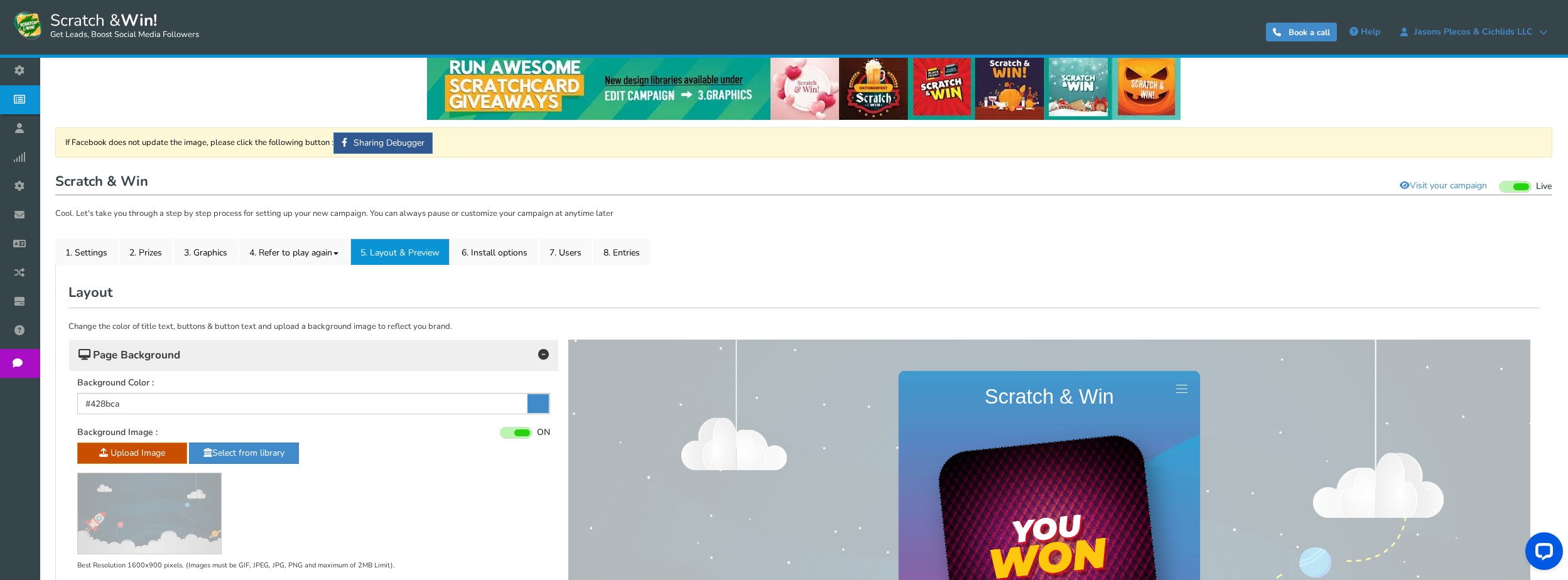
scroll to position [0, 0]
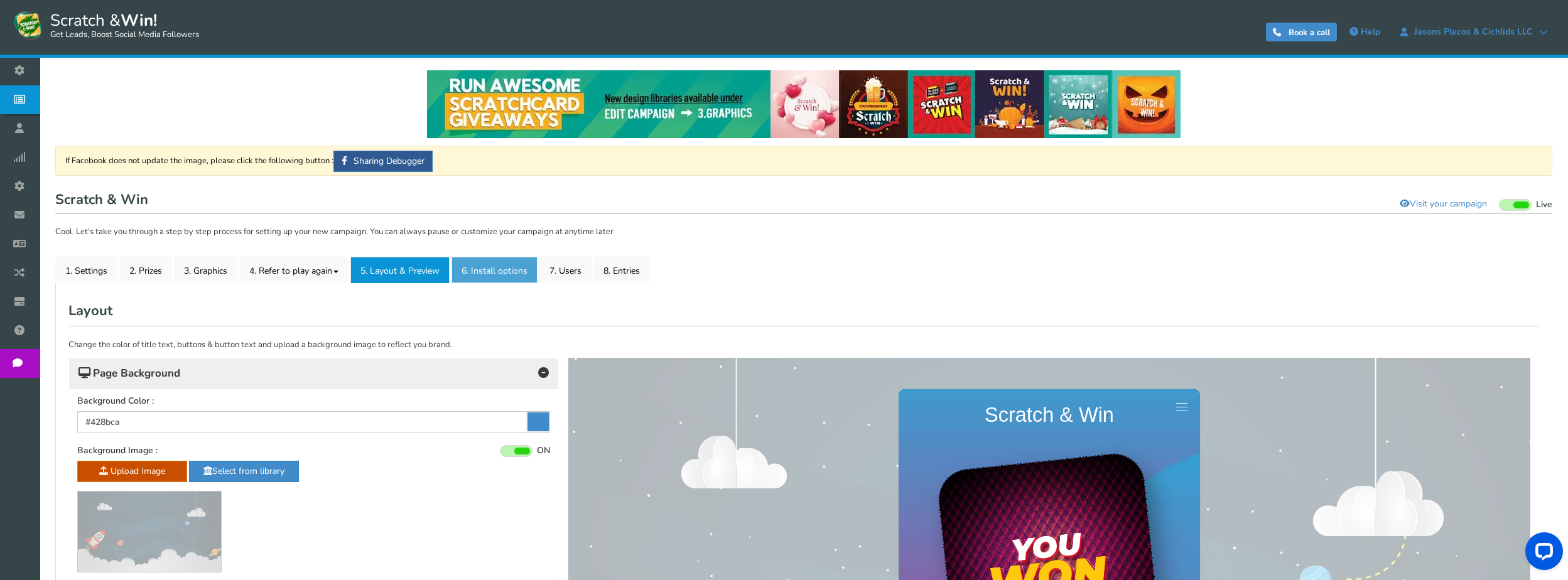
drag, startPoint x: 484, startPoint y: 272, endPoint x: 491, endPoint y: 283, distance: 13.0
click at [484, 272] on link "6. Install options New" at bounding box center [494, 270] width 86 height 26
